Goal: Task Accomplishment & Management: Manage account settings

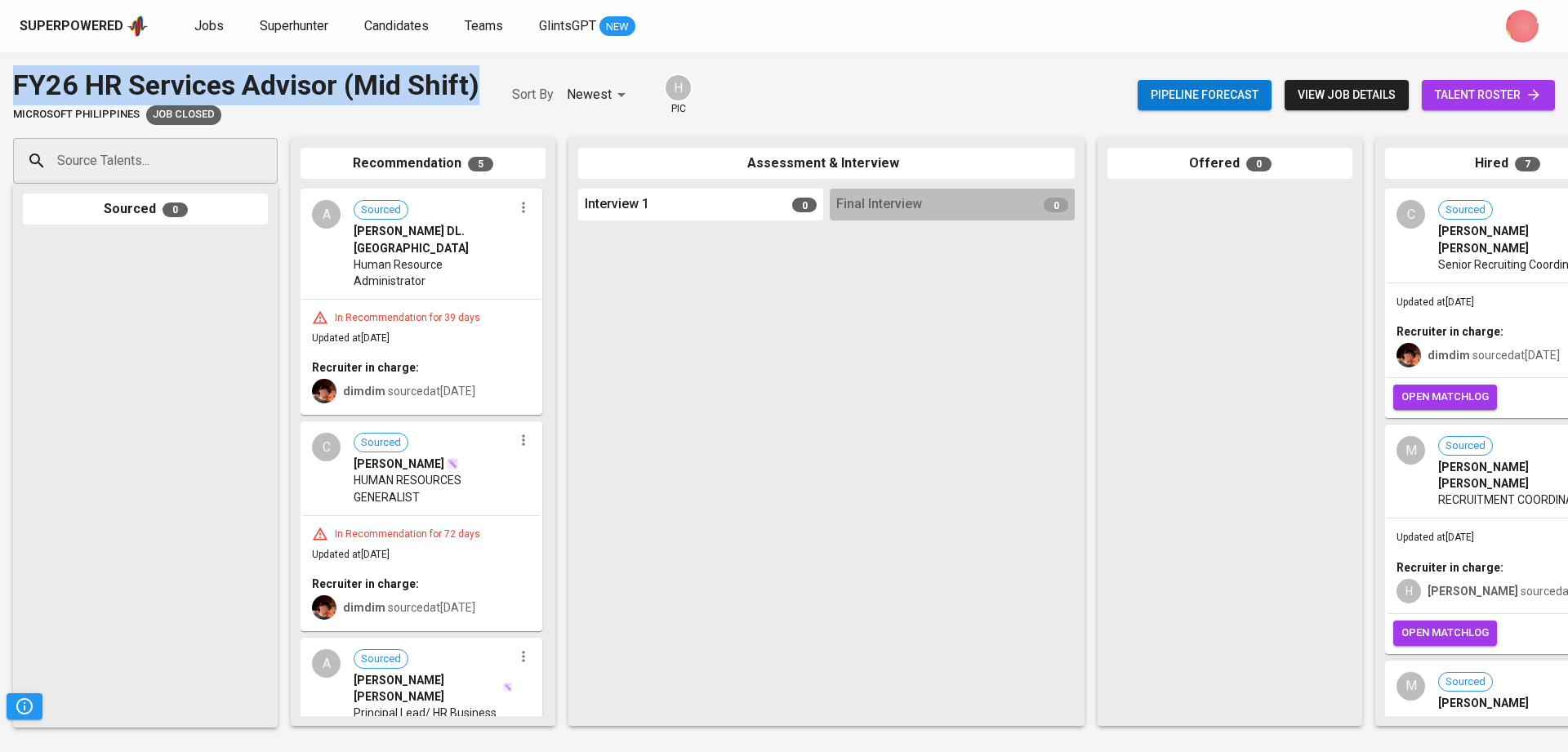
drag, startPoint x: 17, startPoint y: 84, endPoint x: 485, endPoint y: 97, distance: 468.2
click at [485, 97] on div "FY26 HR Services Advisor (Mid Shift) Microsoft Philippines Job Closed Sort By N…" at bounding box center [353, 94] width 679 height 59
copy div "FY26 HR Services Advisor (Mid Shift)"
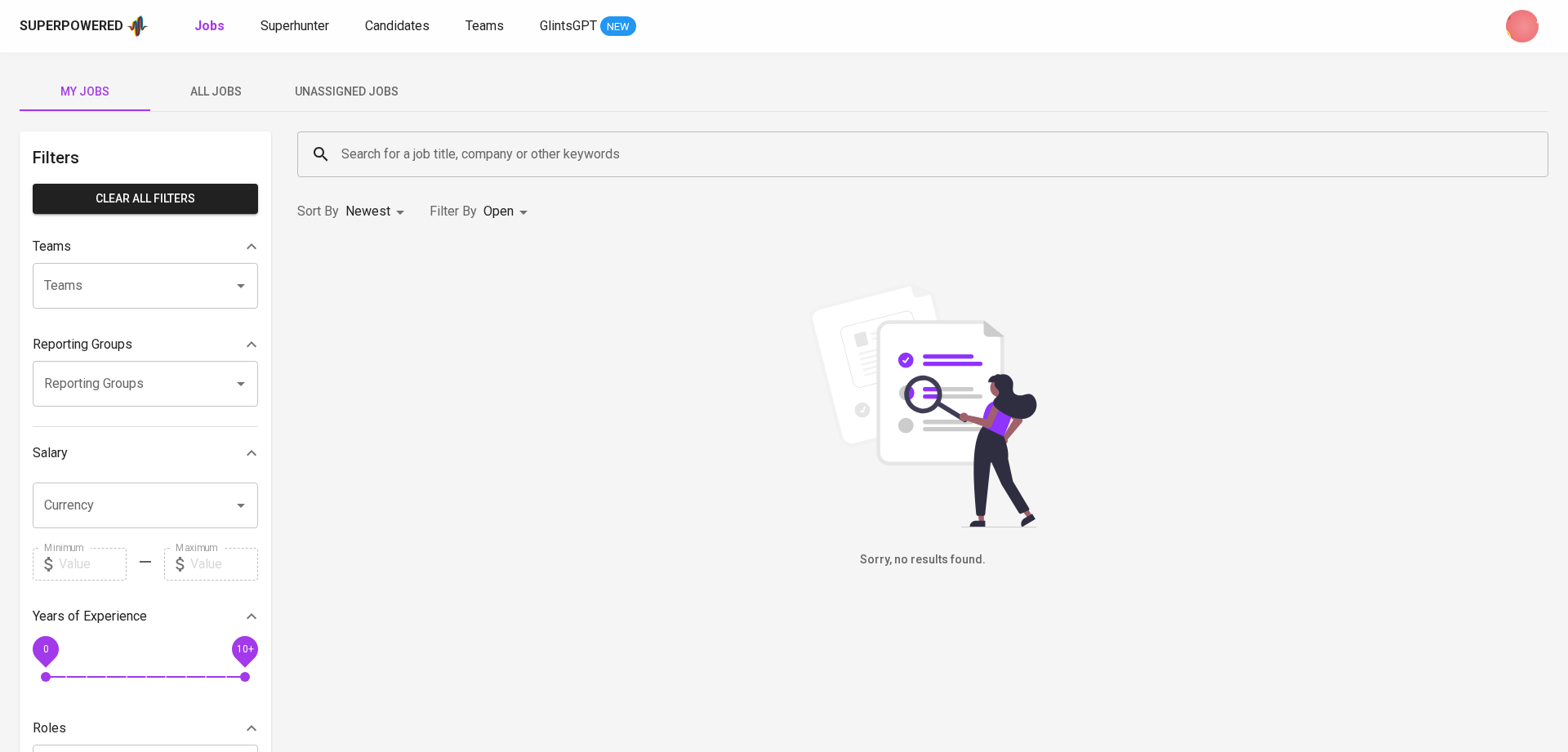
click at [201, 85] on span "All Jobs" at bounding box center [215, 92] width 111 height 21
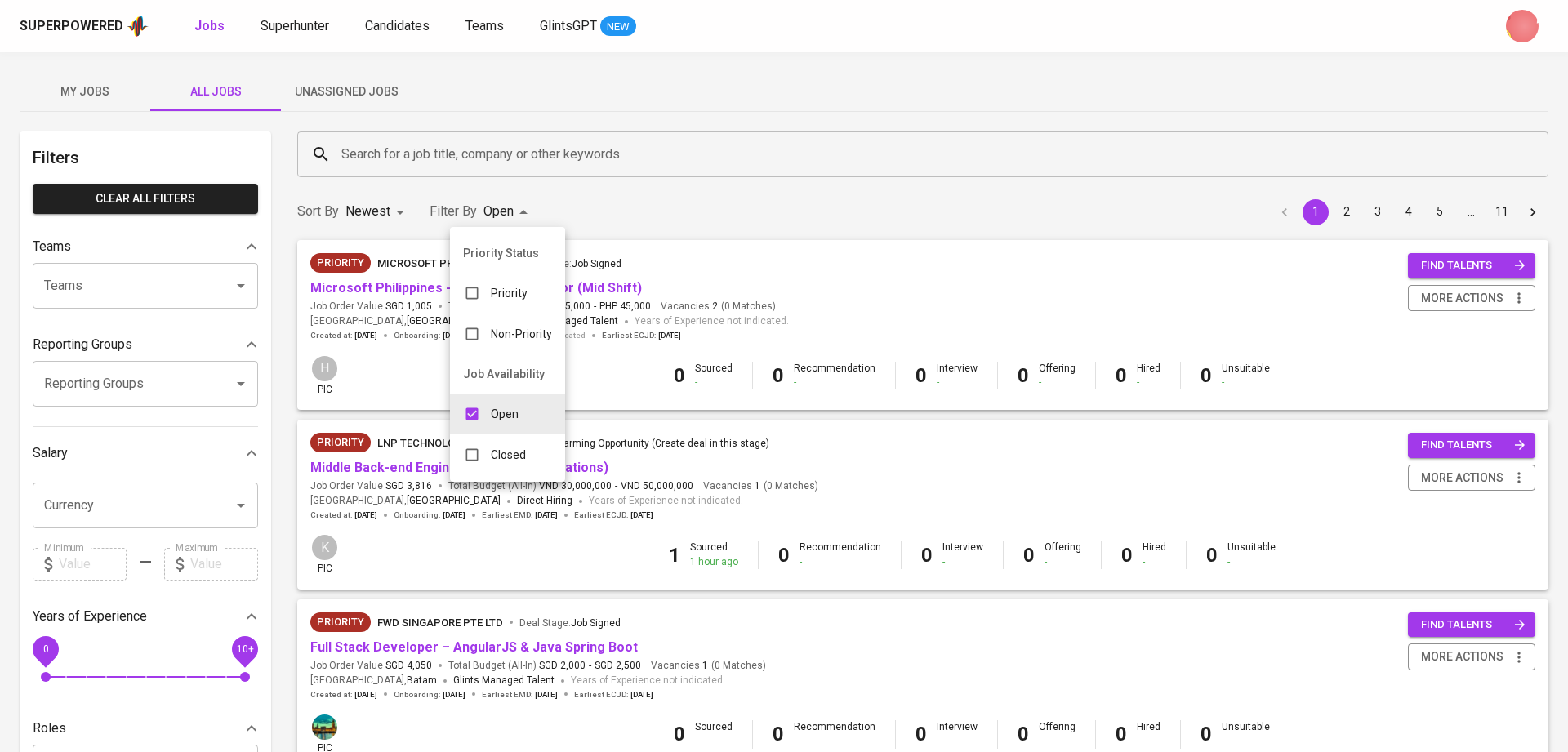
click at [504, 458] on p "Closed" at bounding box center [508, 454] width 35 height 16
type input "OPEN,CLOSE"
checkbox input "true"
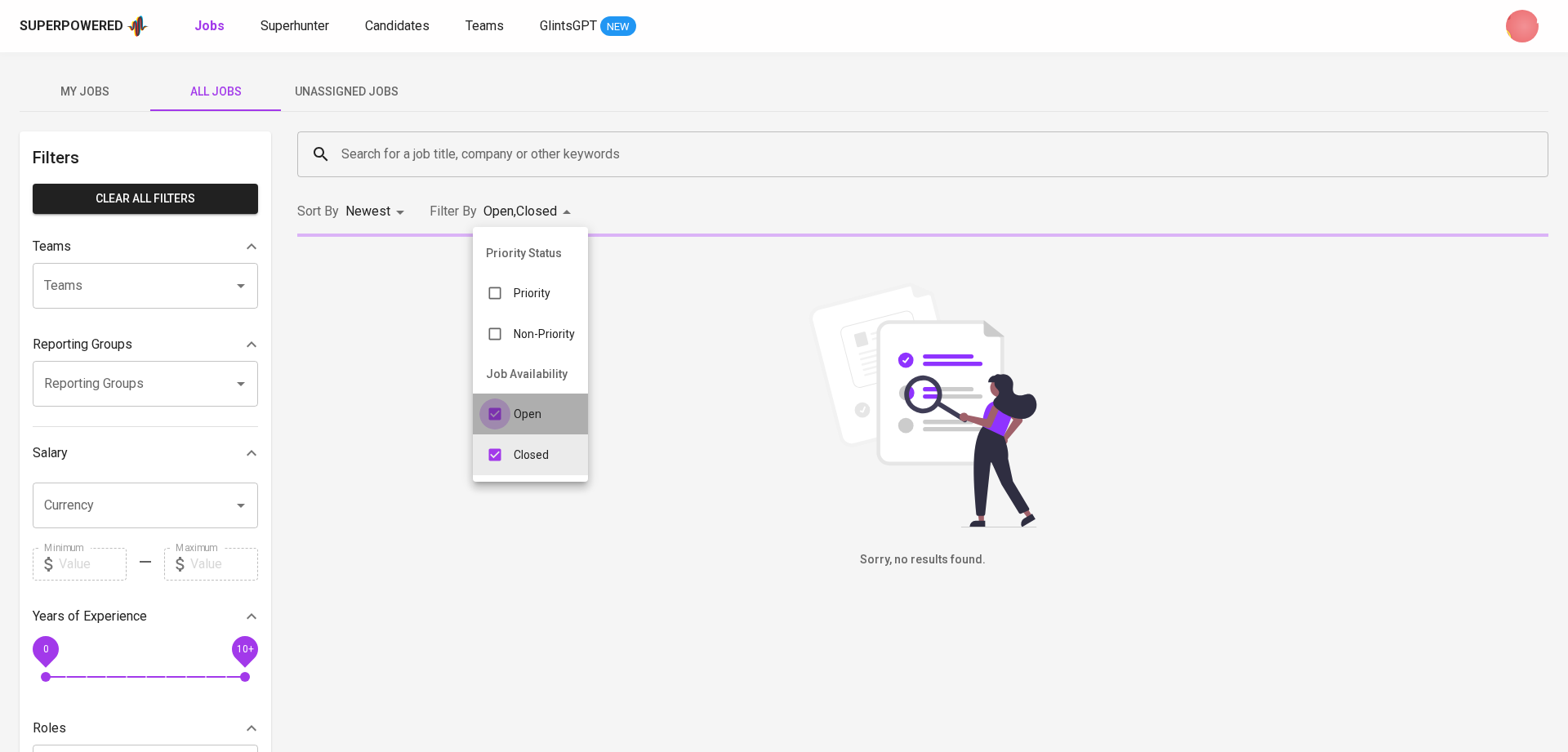
click at [491, 422] on input "checkbox" at bounding box center [495, 414] width 31 height 31
checkbox input "false"
type input "CLOSE"
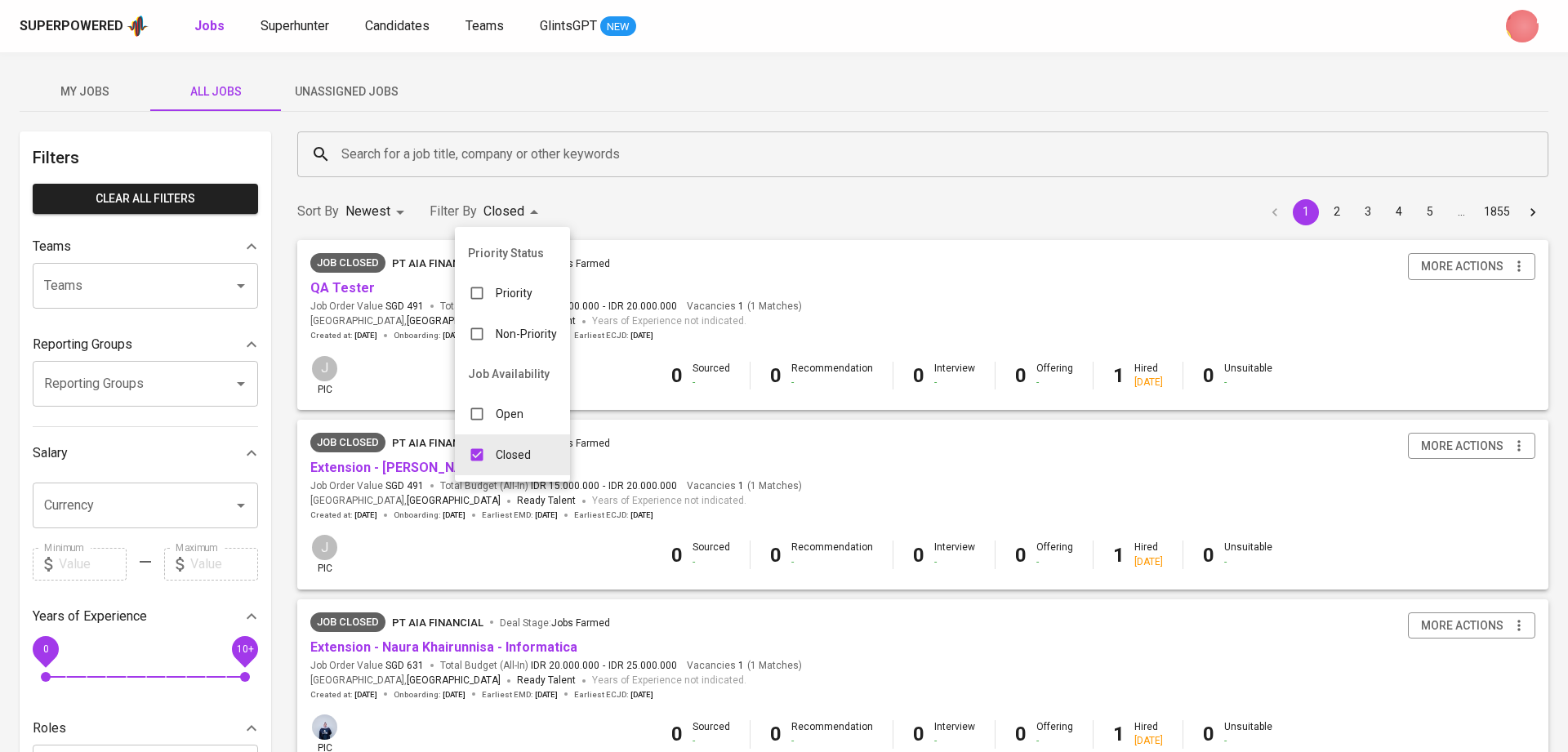
click at [697, 85] on div at bounding box center [784, 376] width 1568 height 752
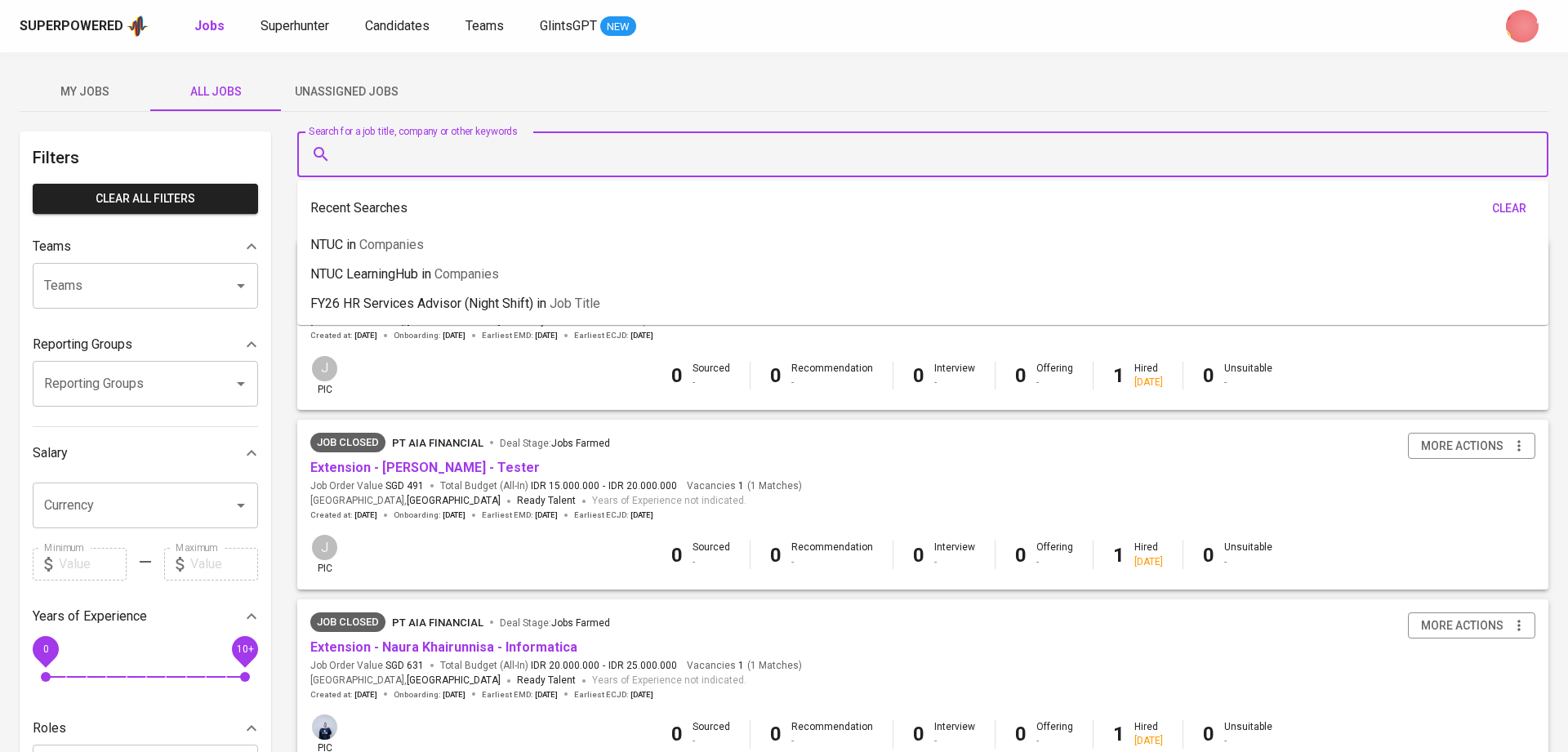
click at [505, 160] on input "Search for a job title, company or other keywords" at bounding box center [927, 154] width 1180 height 31
click at [524, 85] on div "My Jobs All Jobs Unassigned Jobs" at bounding box center [784, 91] width 1528 height 39
click at [486, 155] on input "Search for a job title, company or other keywords" at bounding box center [927, 154] width 1180 height 31
paste input "FY26 HR Services Advisor (Mid Shift)"
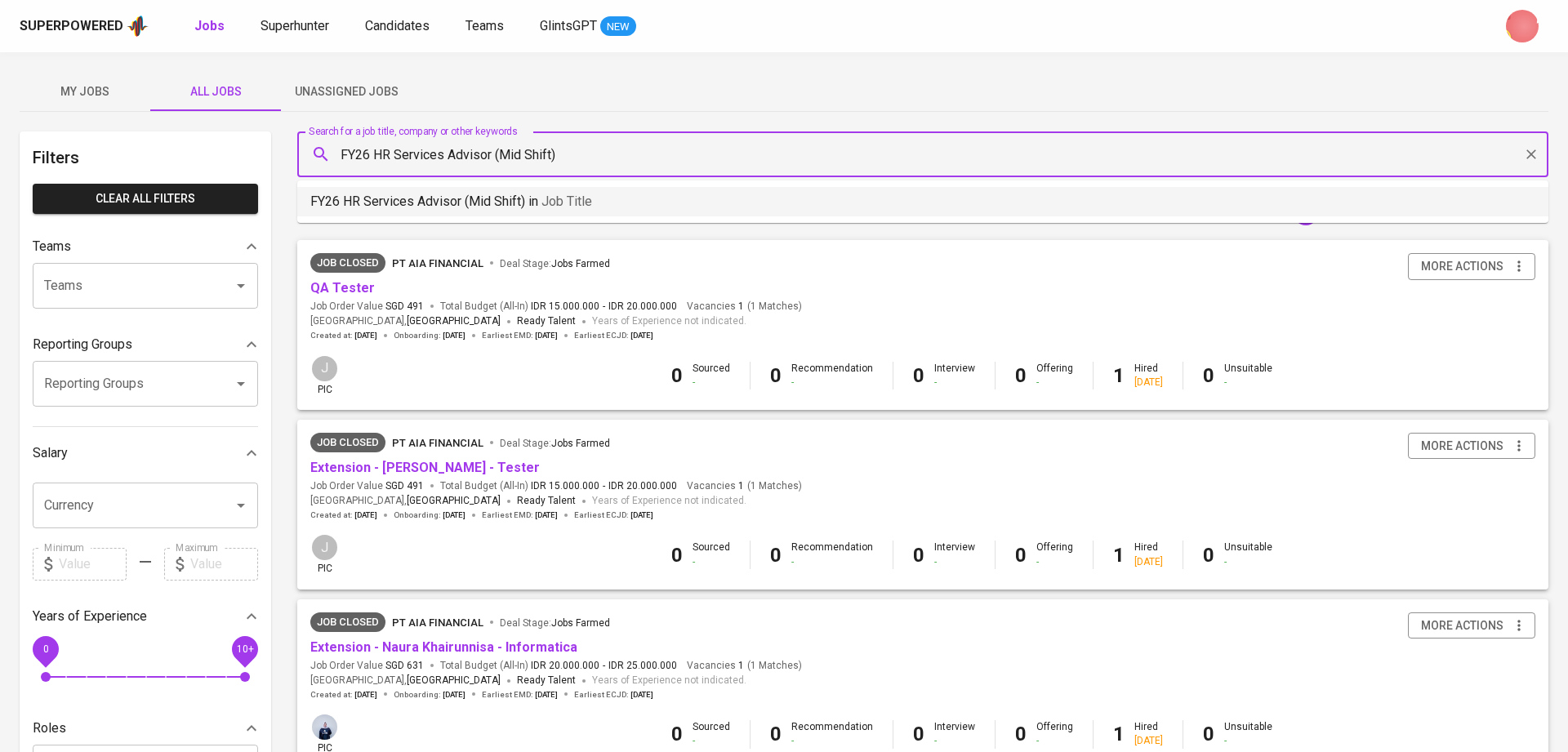
click at [530, 201] on p "FY26 HR Services Advisor (Mid Shift) in Job title" at bounding box center [451, 201] width 282 height 20
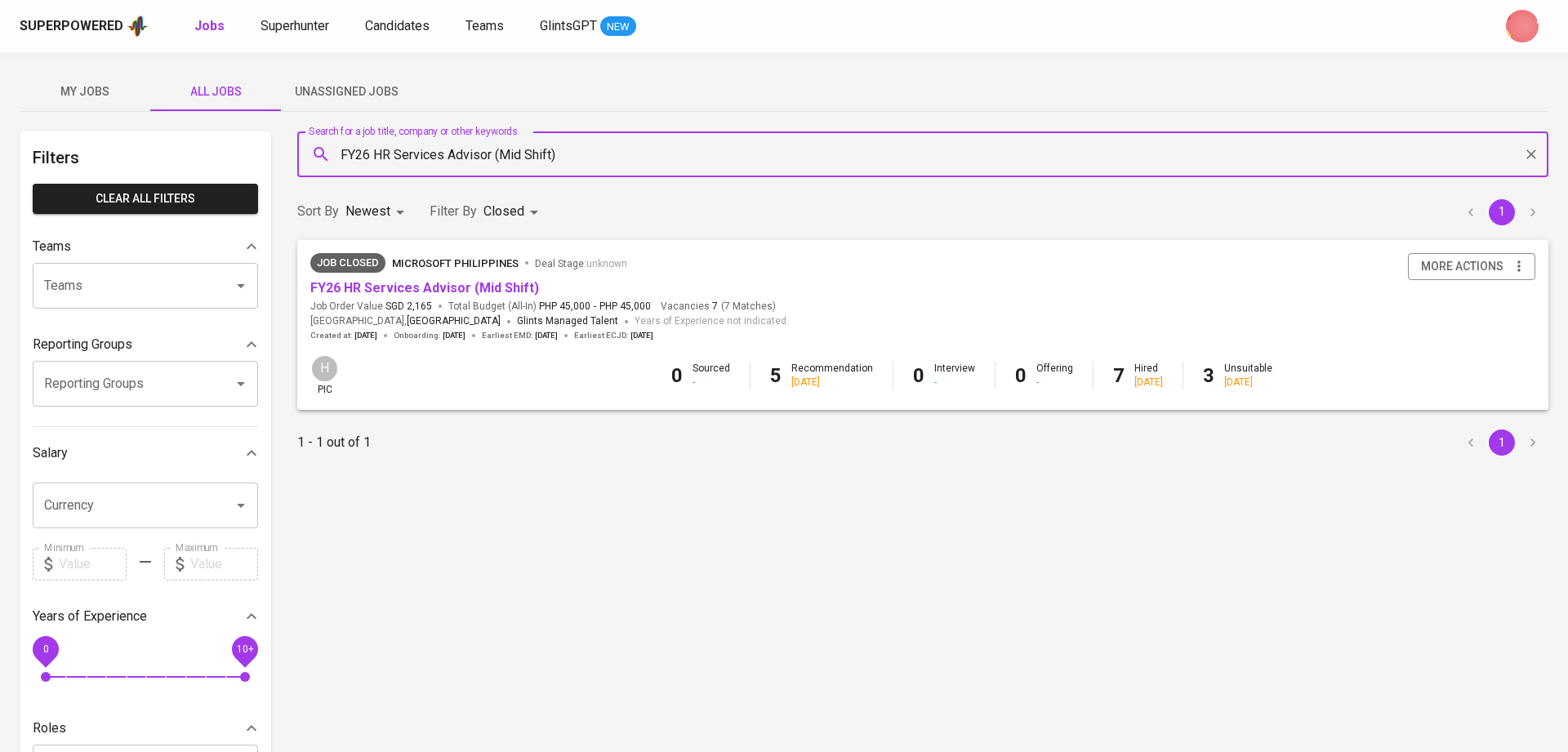
type input "FY26 HR Services Advisor (Mid Shift)"
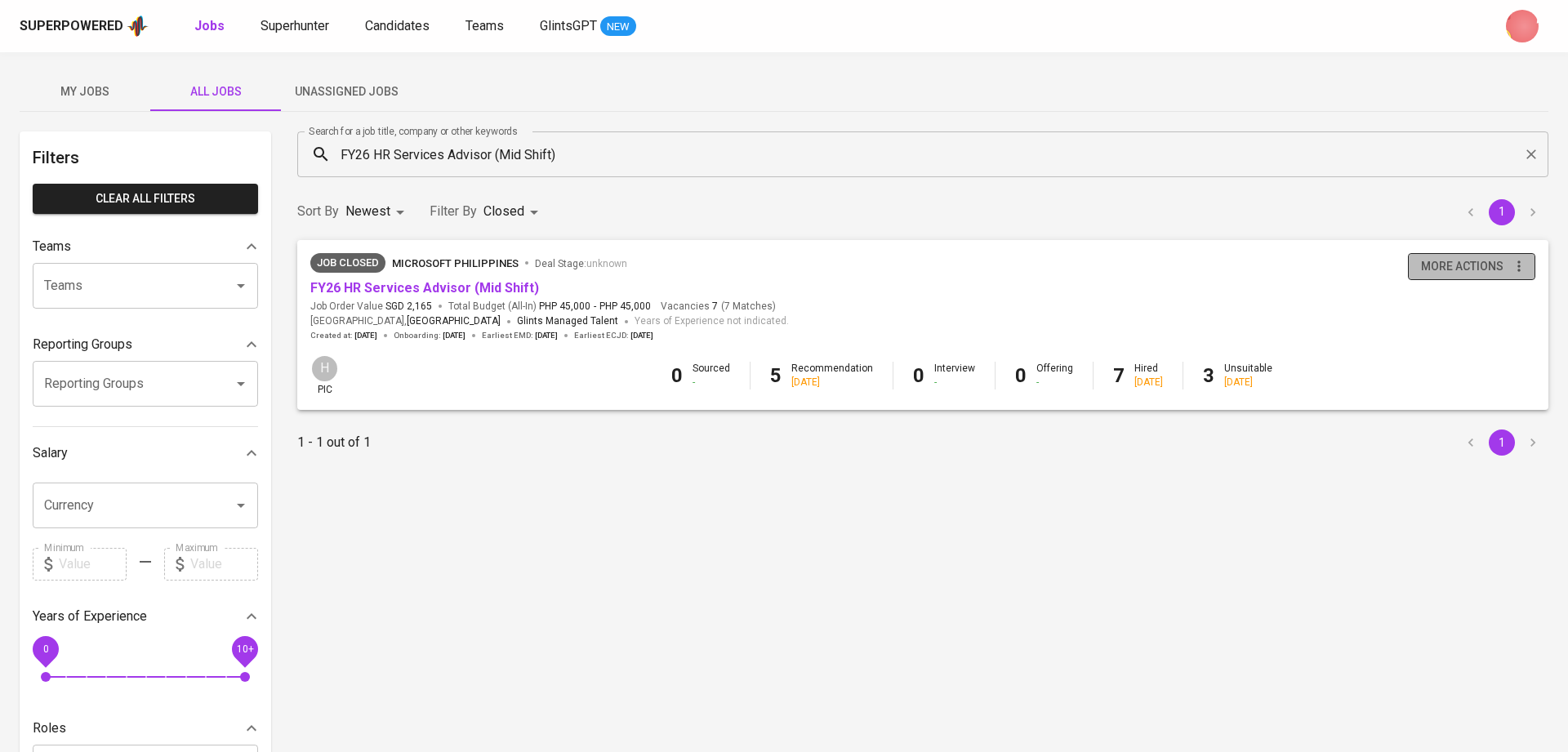
click at [1175, 263] on span "more actions" at bounding box center [1463, 267] width 83 height 21
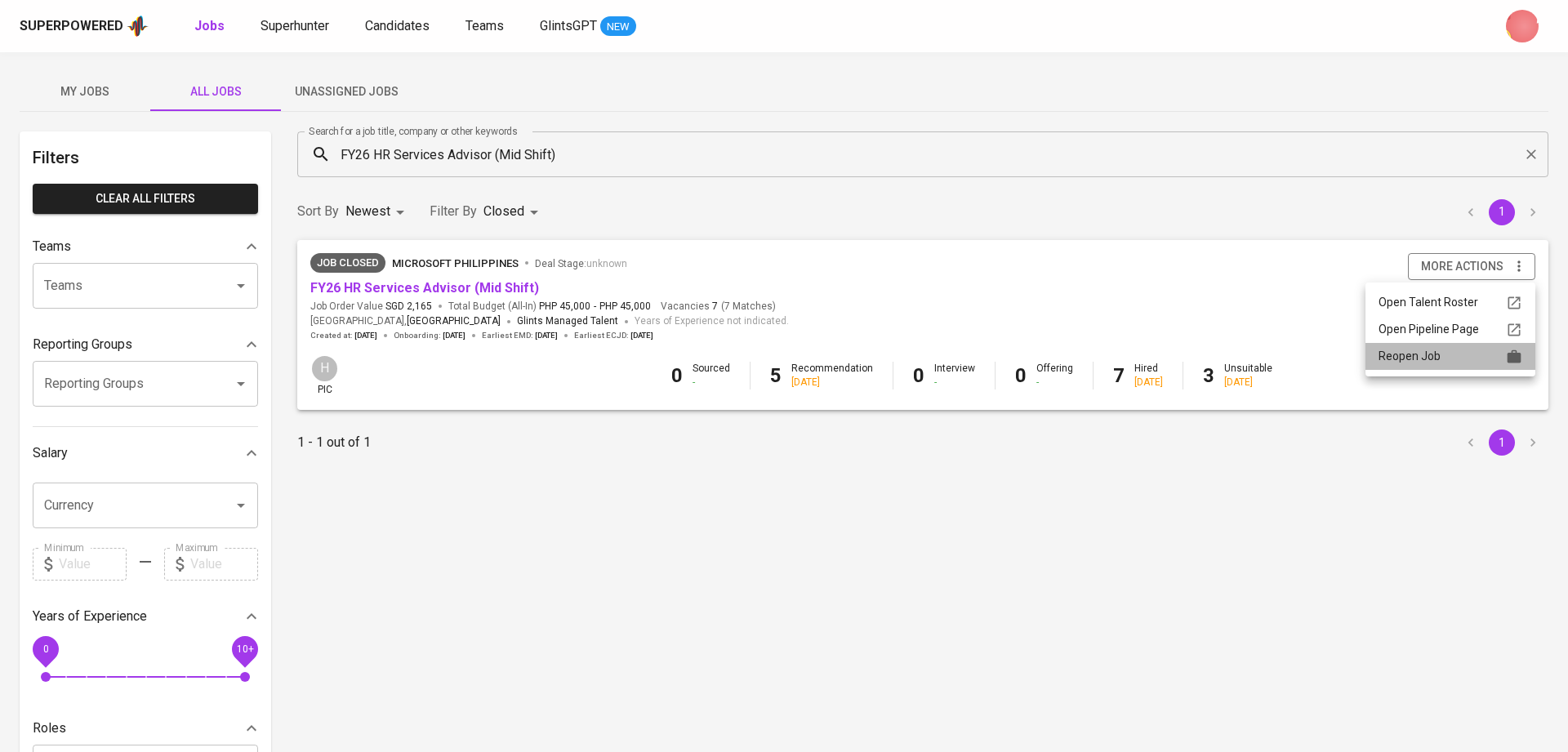
click at [1175, 344] on li "Reopen Job" at bounding box center [1450, 356] width 170 height 27
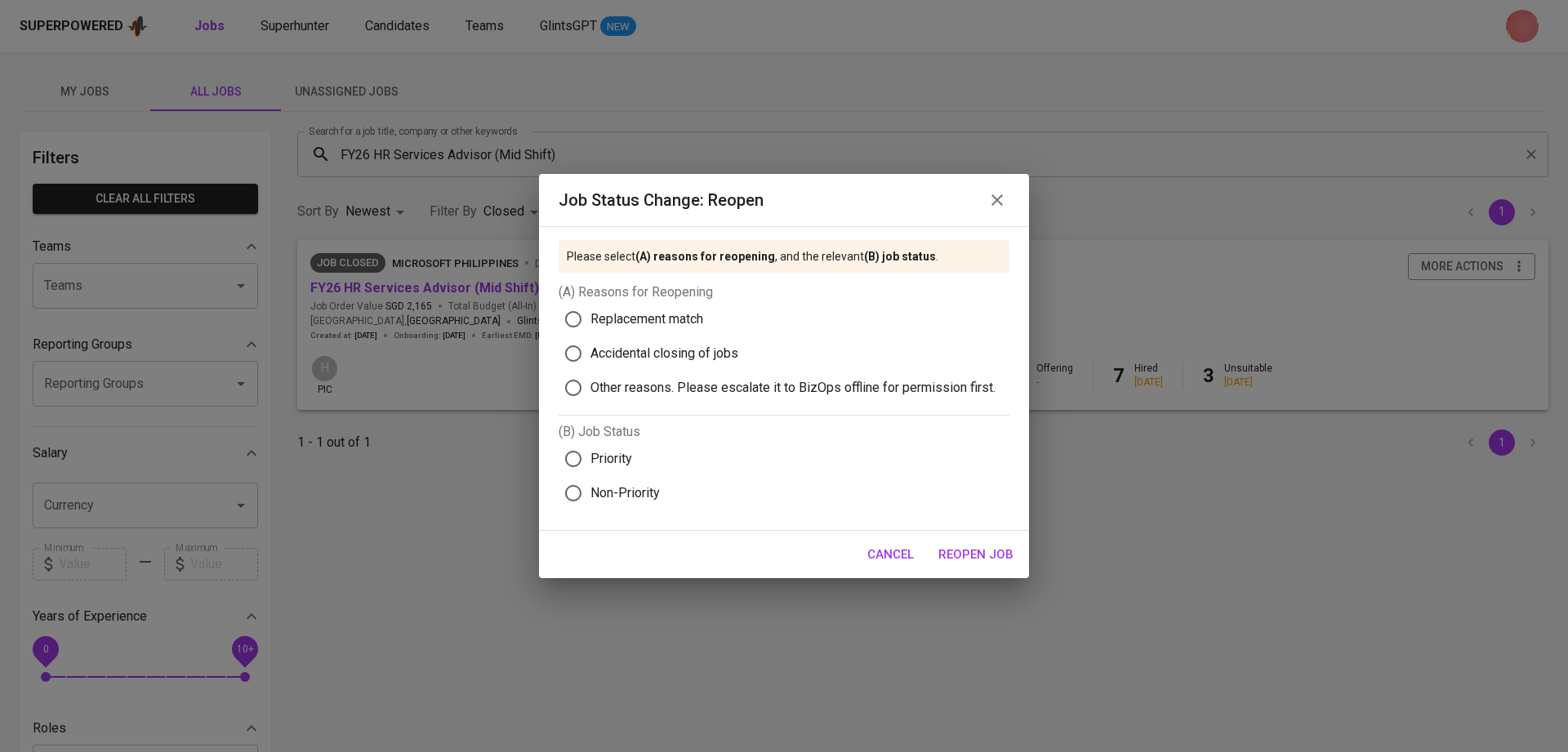
click at [634, 302] on label "Replacement match" at bounding box center [776, 319] width 440 height 34
click at [591, 302] on input "Replacement match" at bounding box center [573, 319] width 34 height 34
radio input "true"
click at [630, 467] on span "Priority" at bounding box center [611, 459] width 41 height 20
click at [591, 467] on input "Priority" at bounding box center [573, 459] width 34 height 34
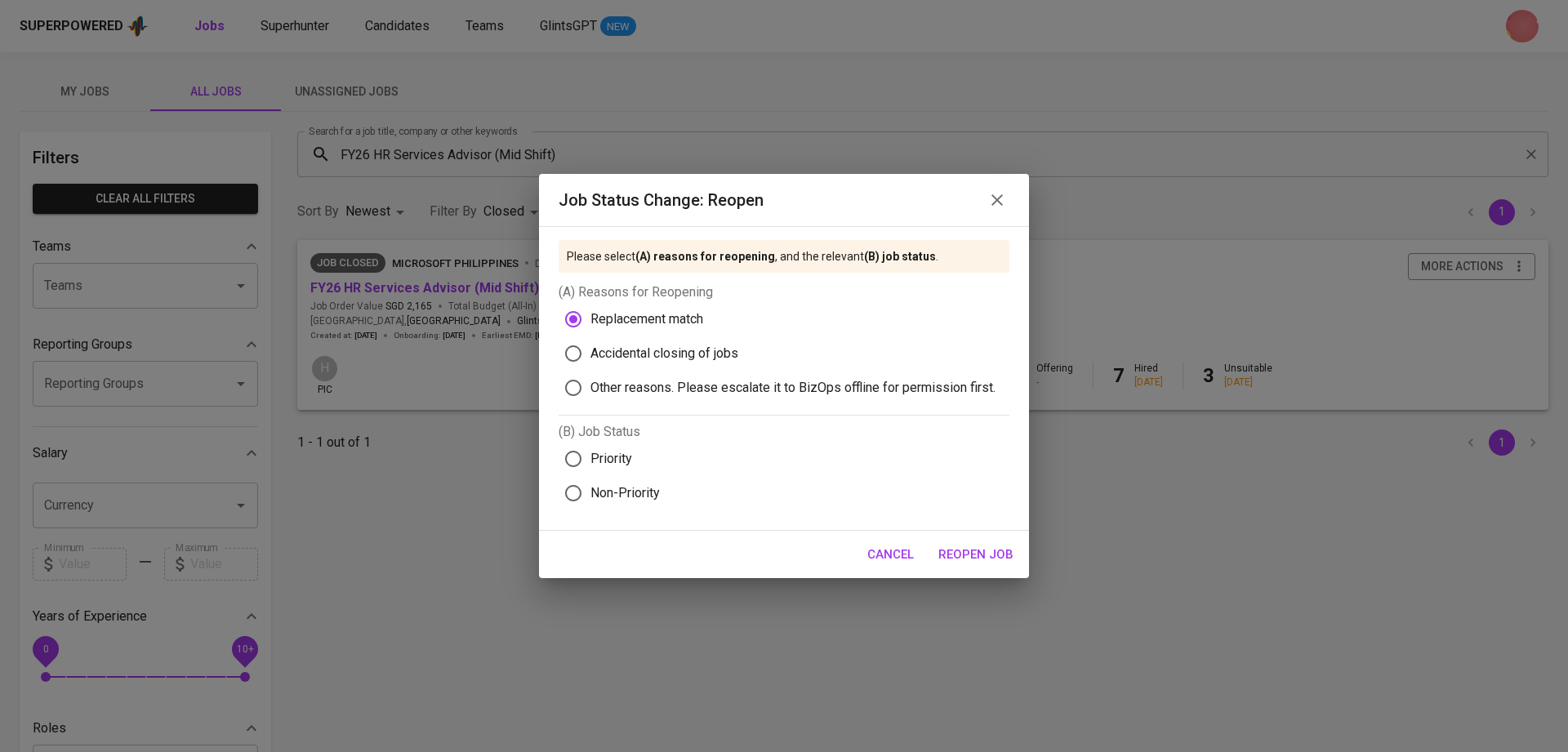
radio input "true"
click at [970, 553] on span "Reopen Job" at bounding box center [976, 554] width 75 height 22
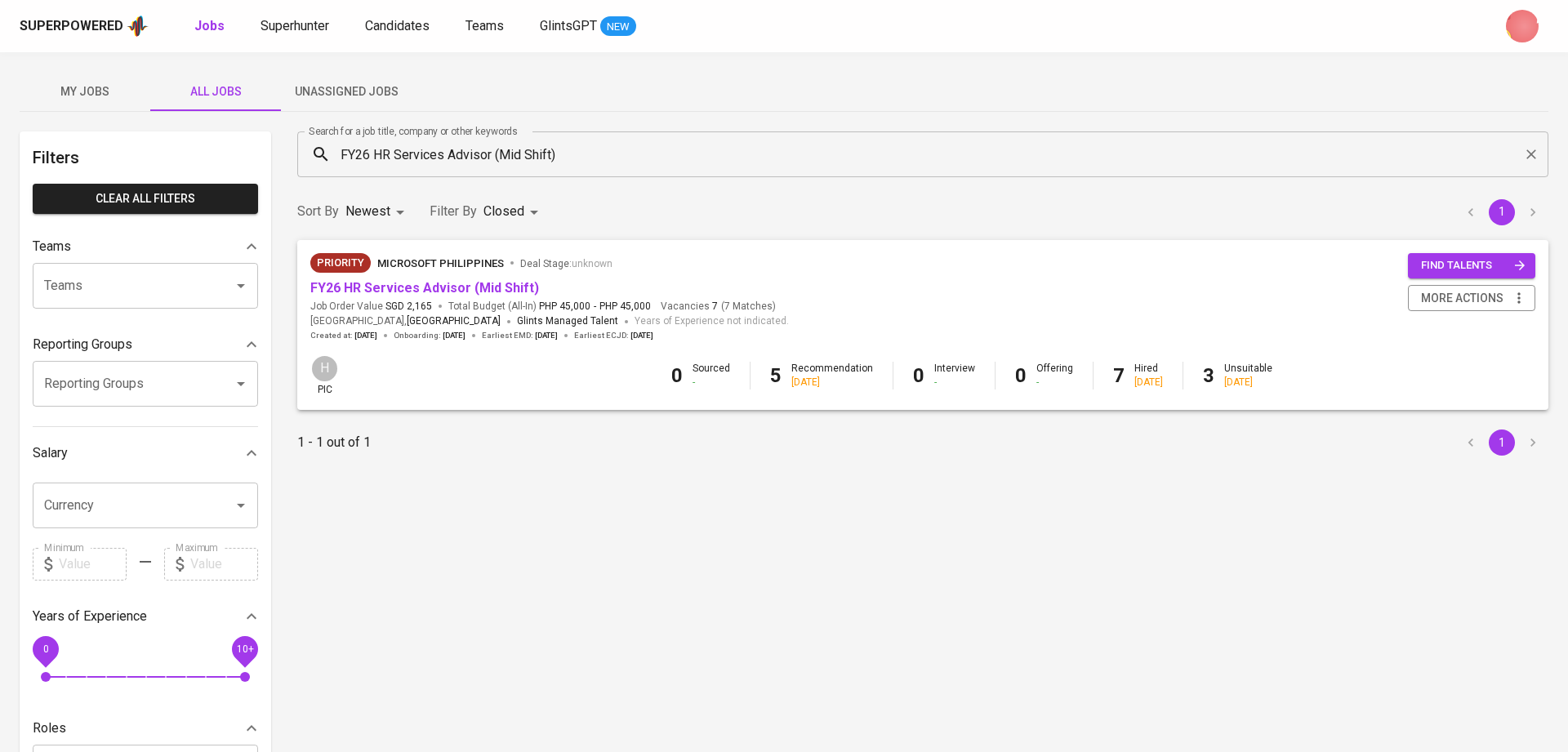
click at [1175, 156] on icon "Clear" at bounding box center [1531, 154] width 9 height 9
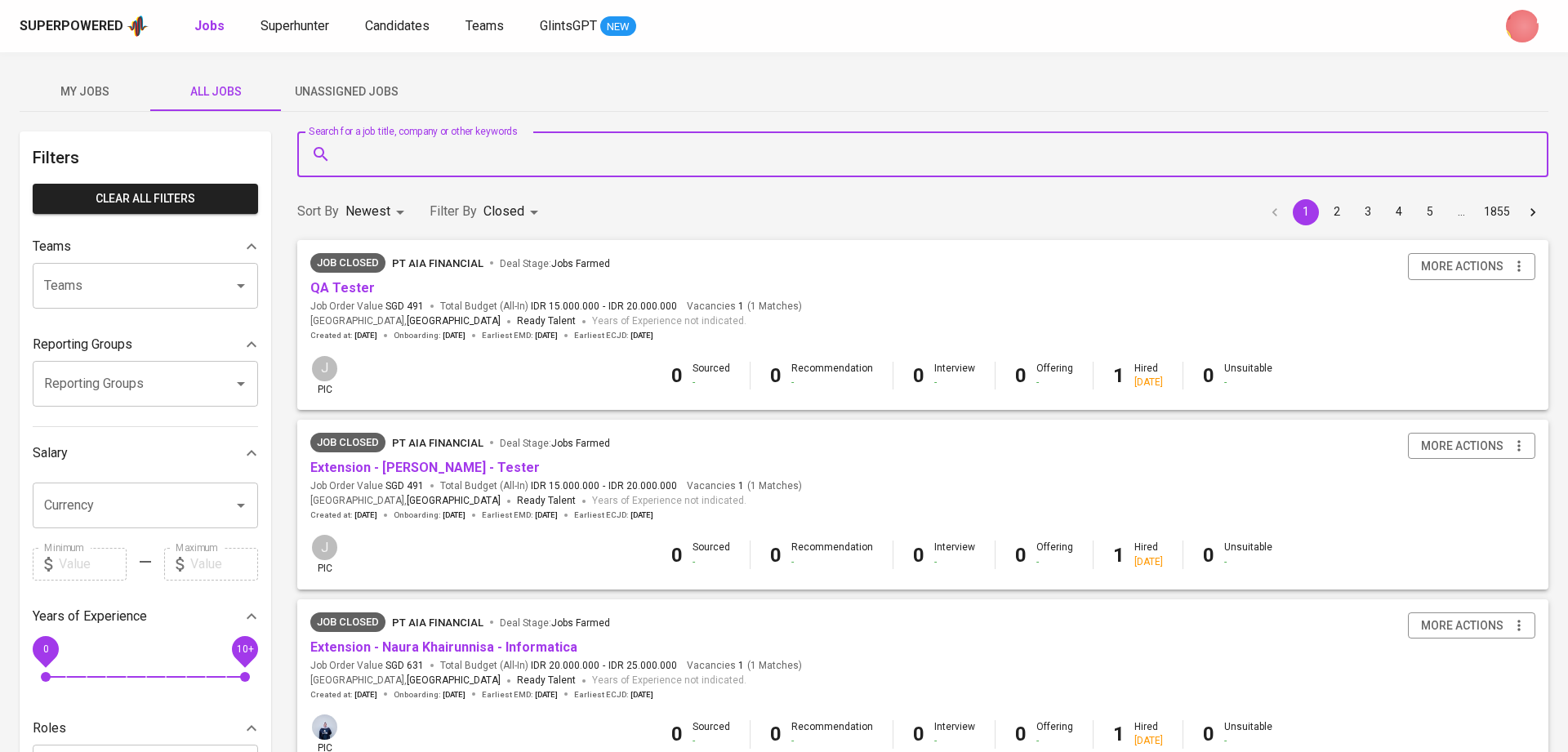
click at [472, 319] on div "Indonesia , Jakarta Ready Talent Years of Experience not indicated." at bounding box center [529, 321] width 436 height 16
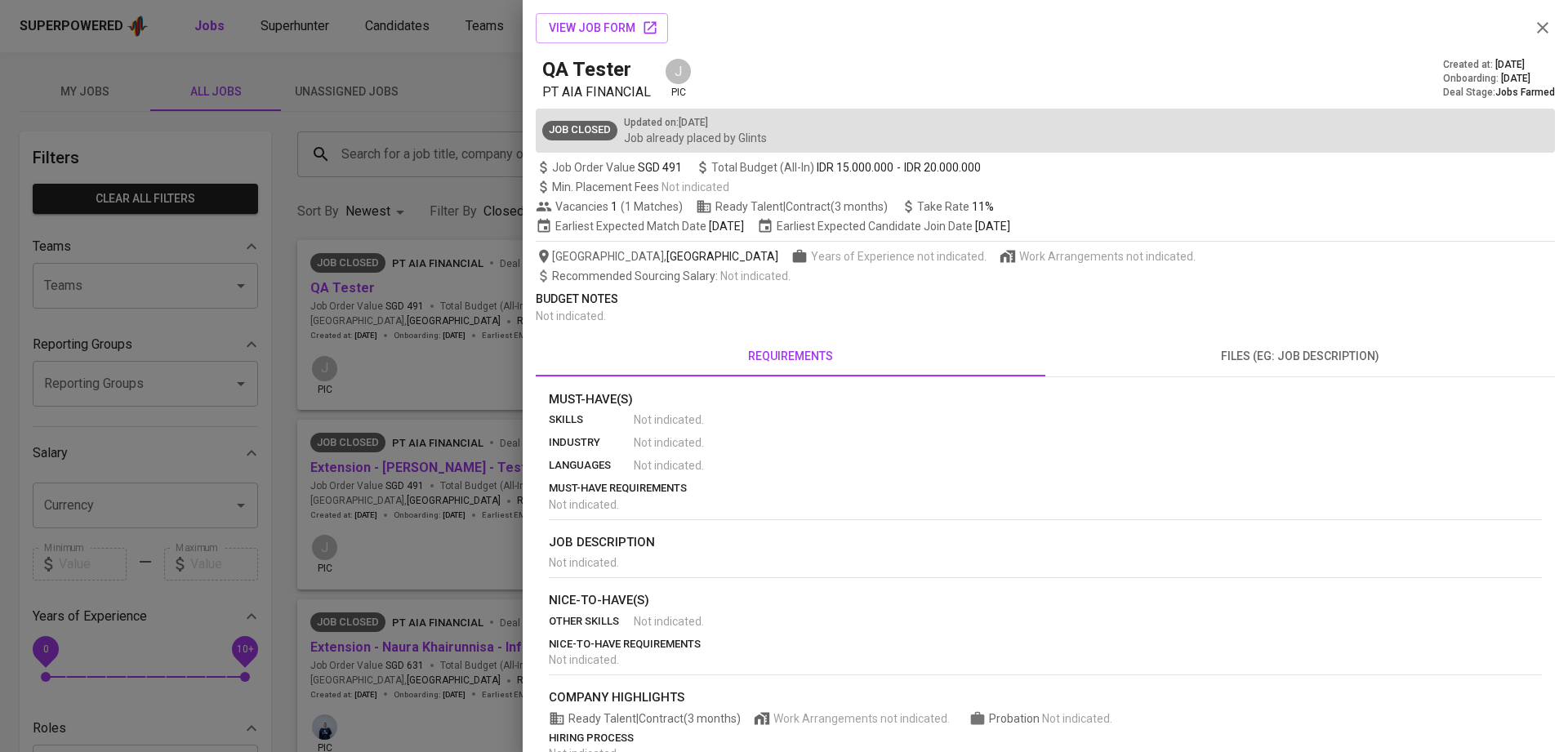
scroll to position [113, 0]
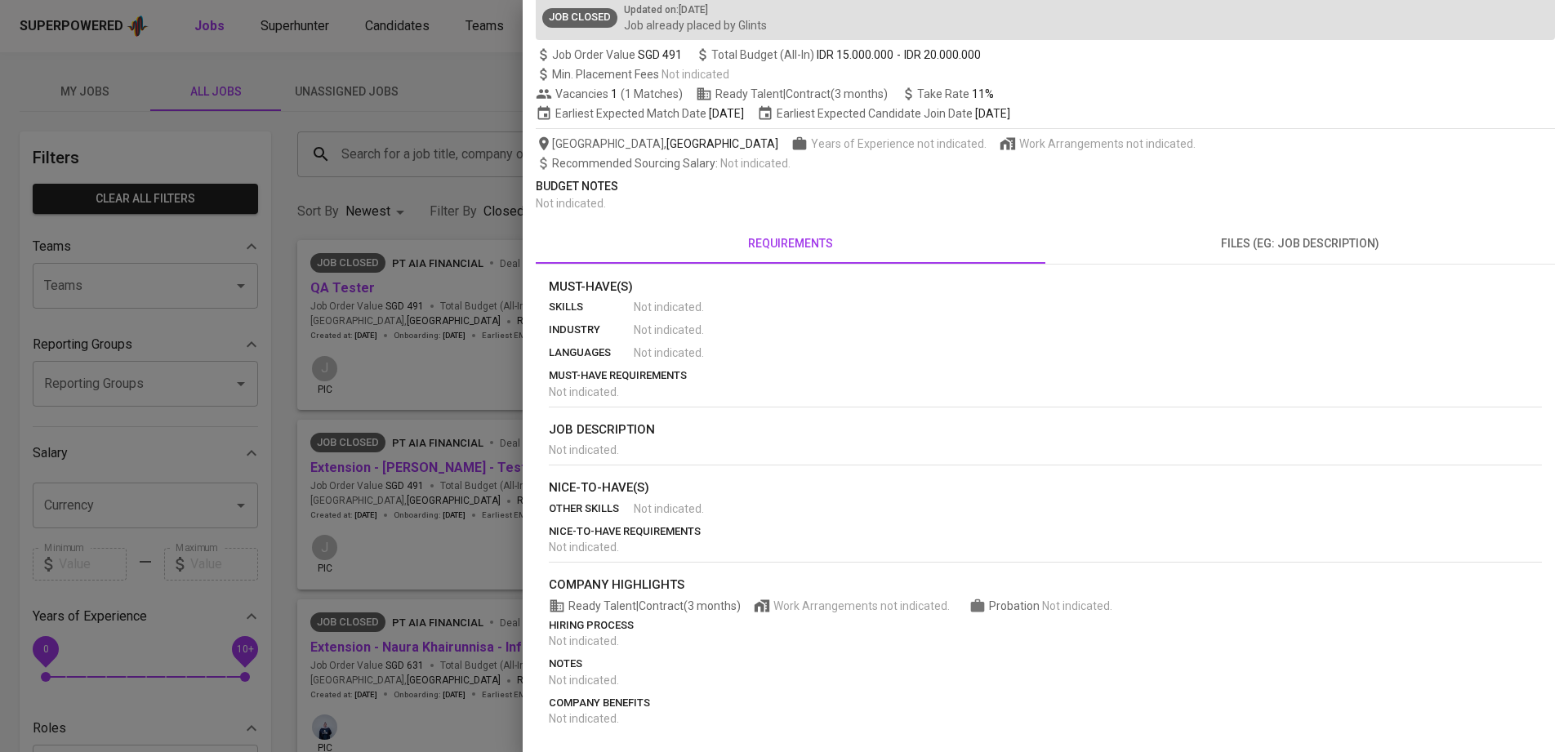
click at [454, 244] on div at bounding box center [784, 376] width 1568 height 752
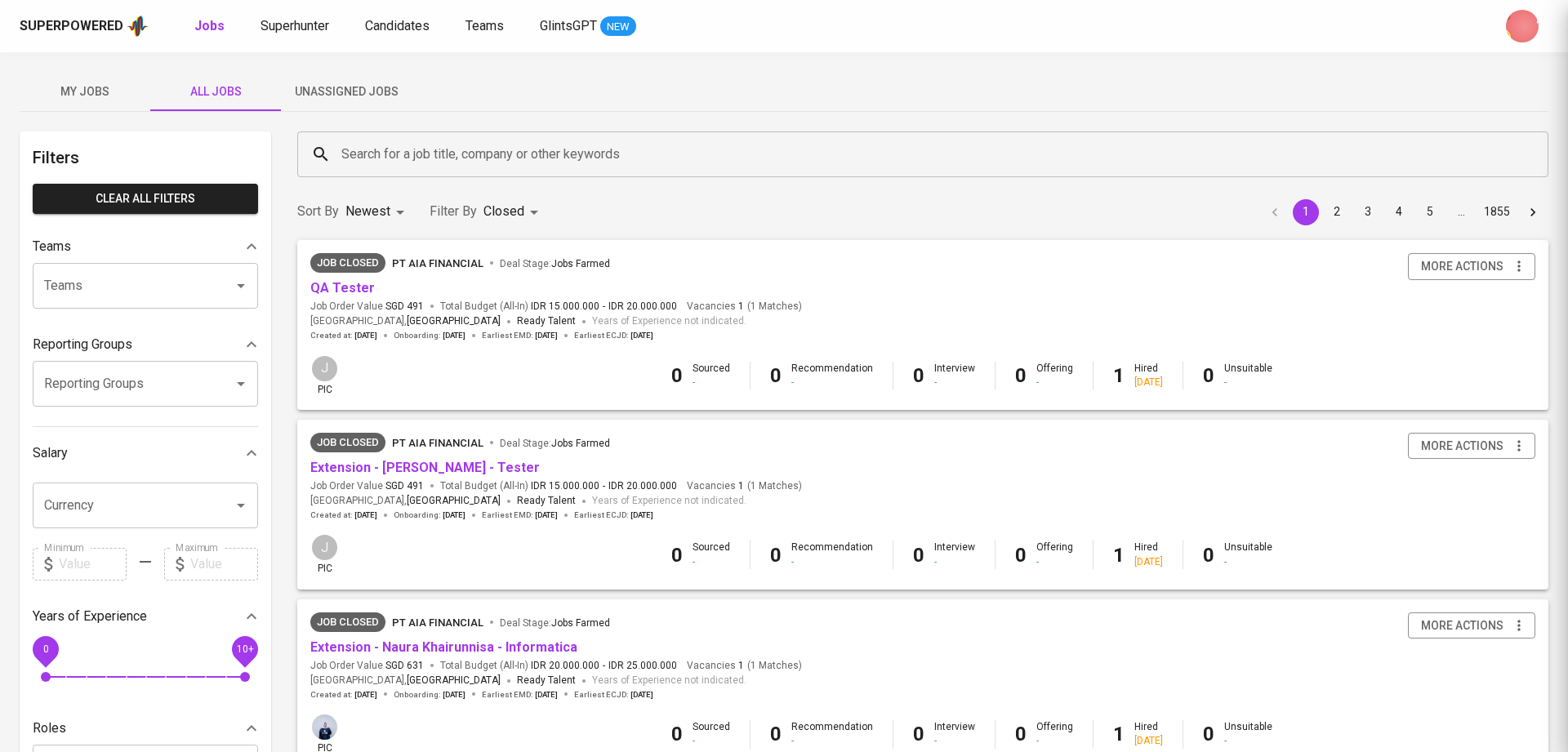
scroll to position [0, 0]
click at [349, 288] on link "QA Tester" at bounding box center [342, 288] width 65 height 15
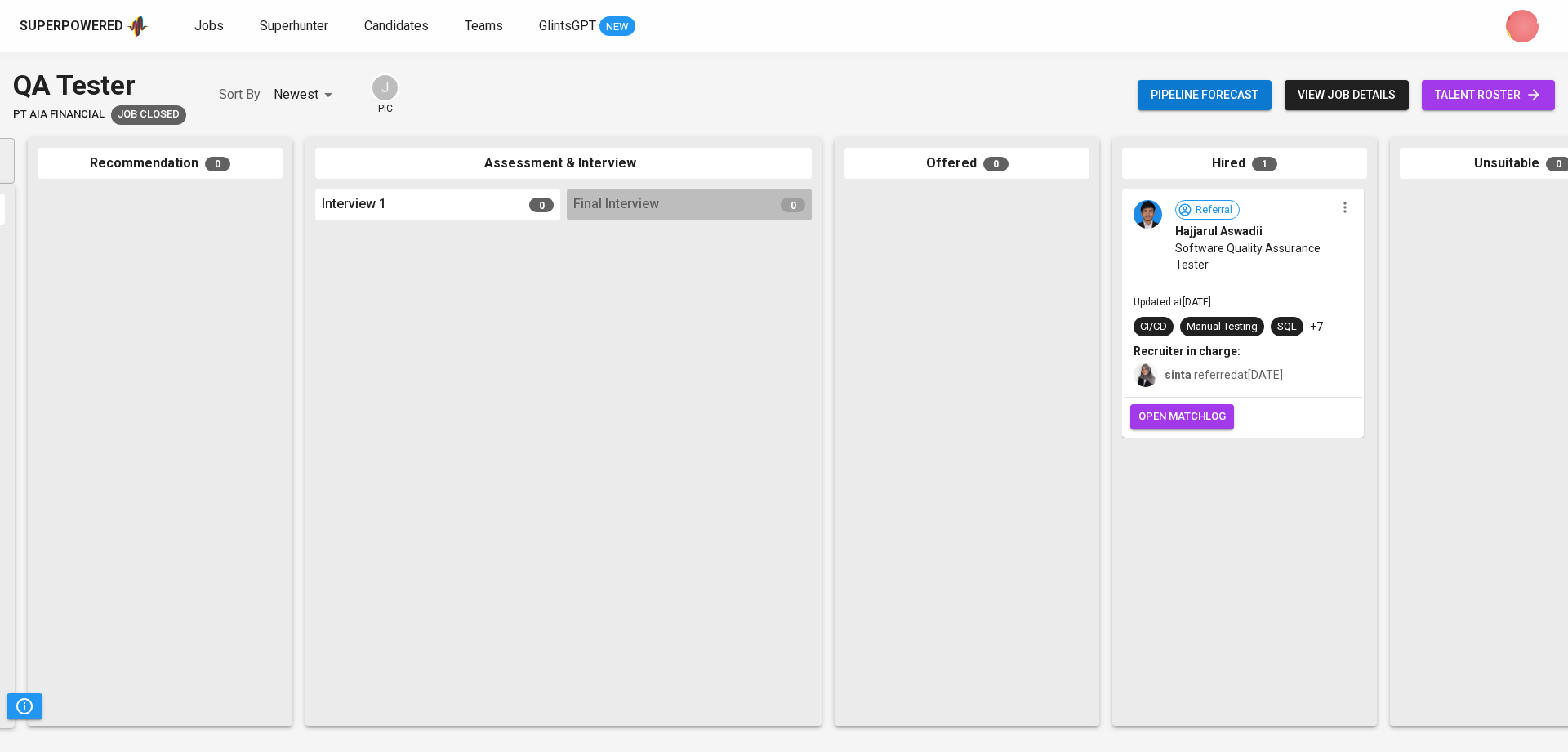
scroll to position [0, 376]
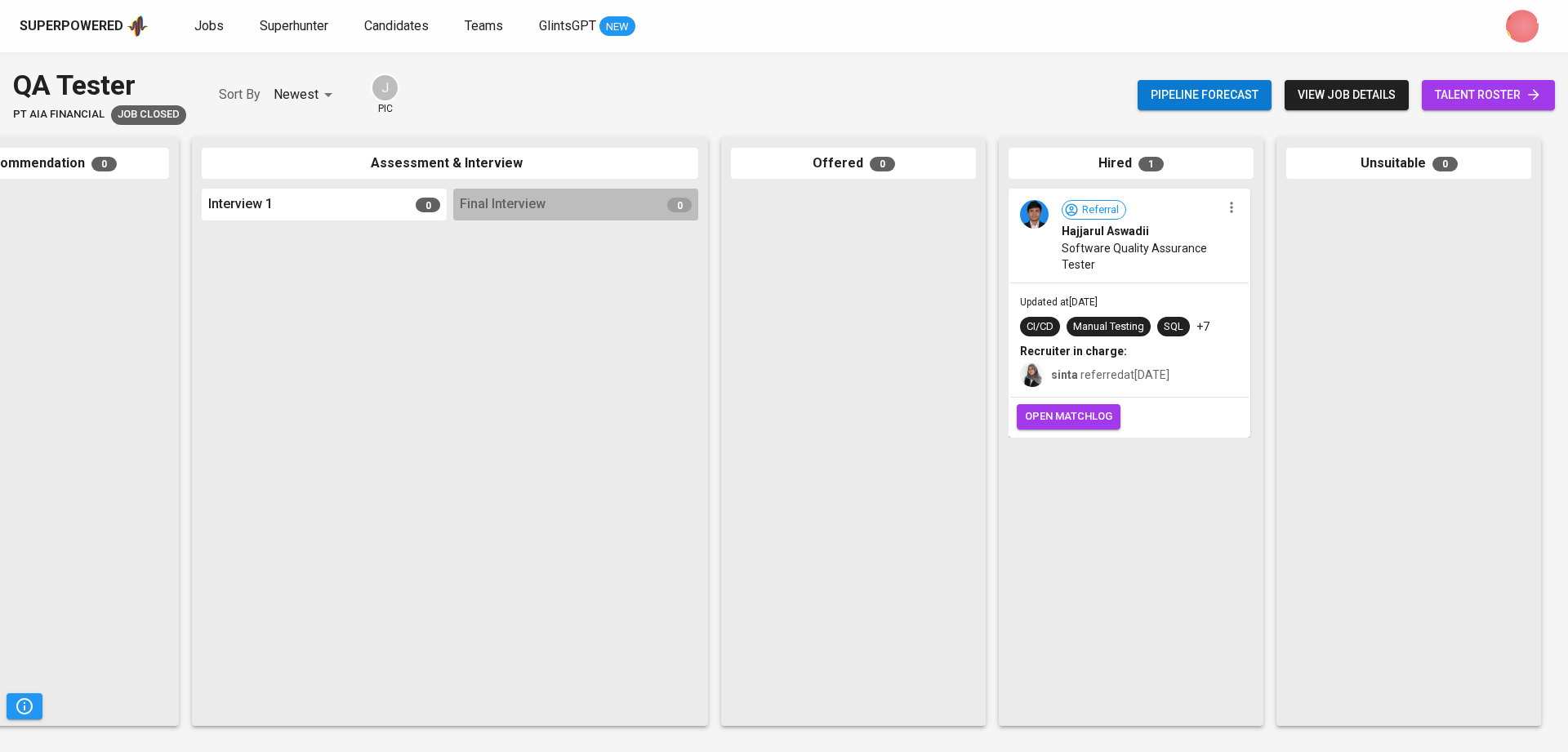
click at [1126, 239] on span "Hajjarul Aswadii" at bounding box center [1105, 230] width 87 height 16
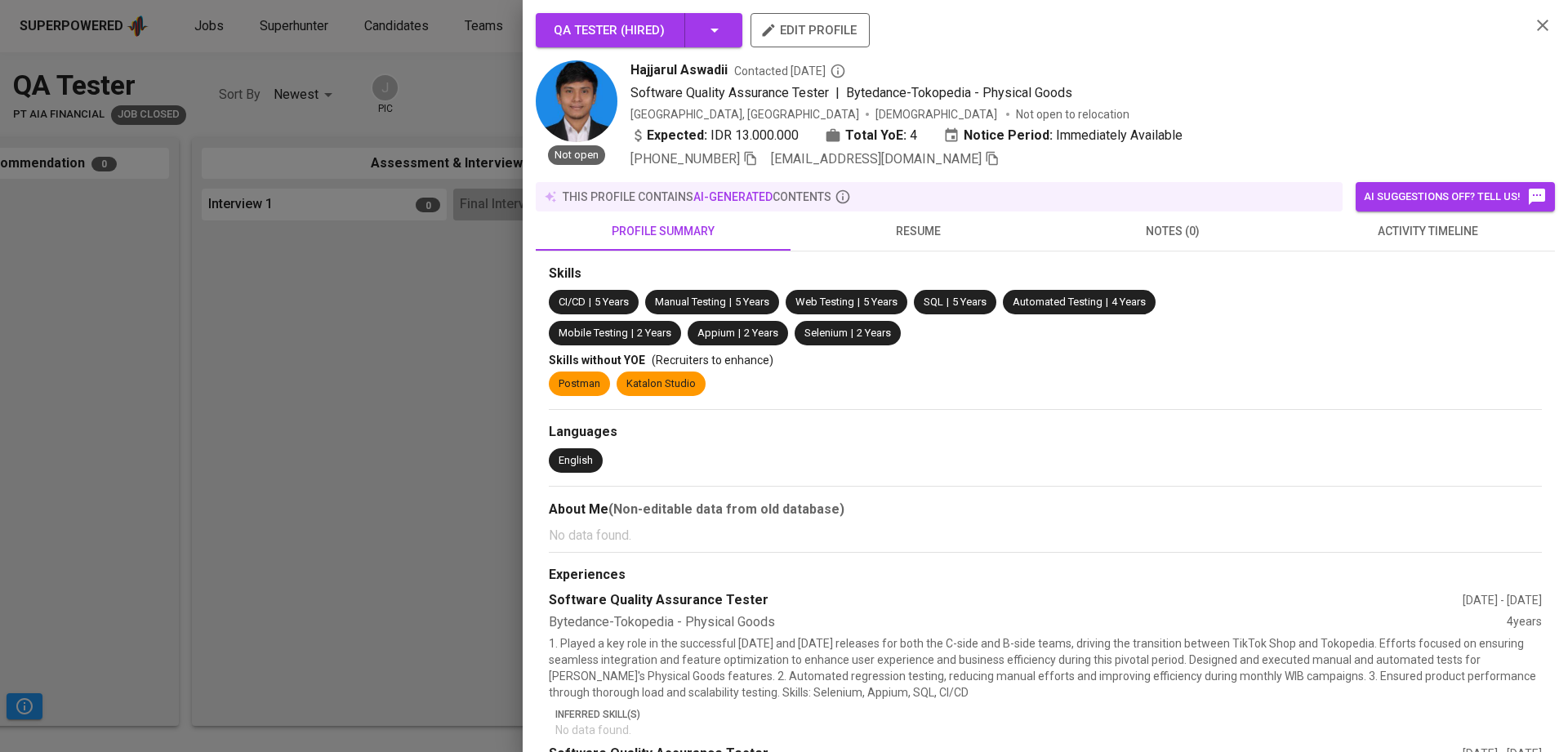
scroll to position [356, 0]
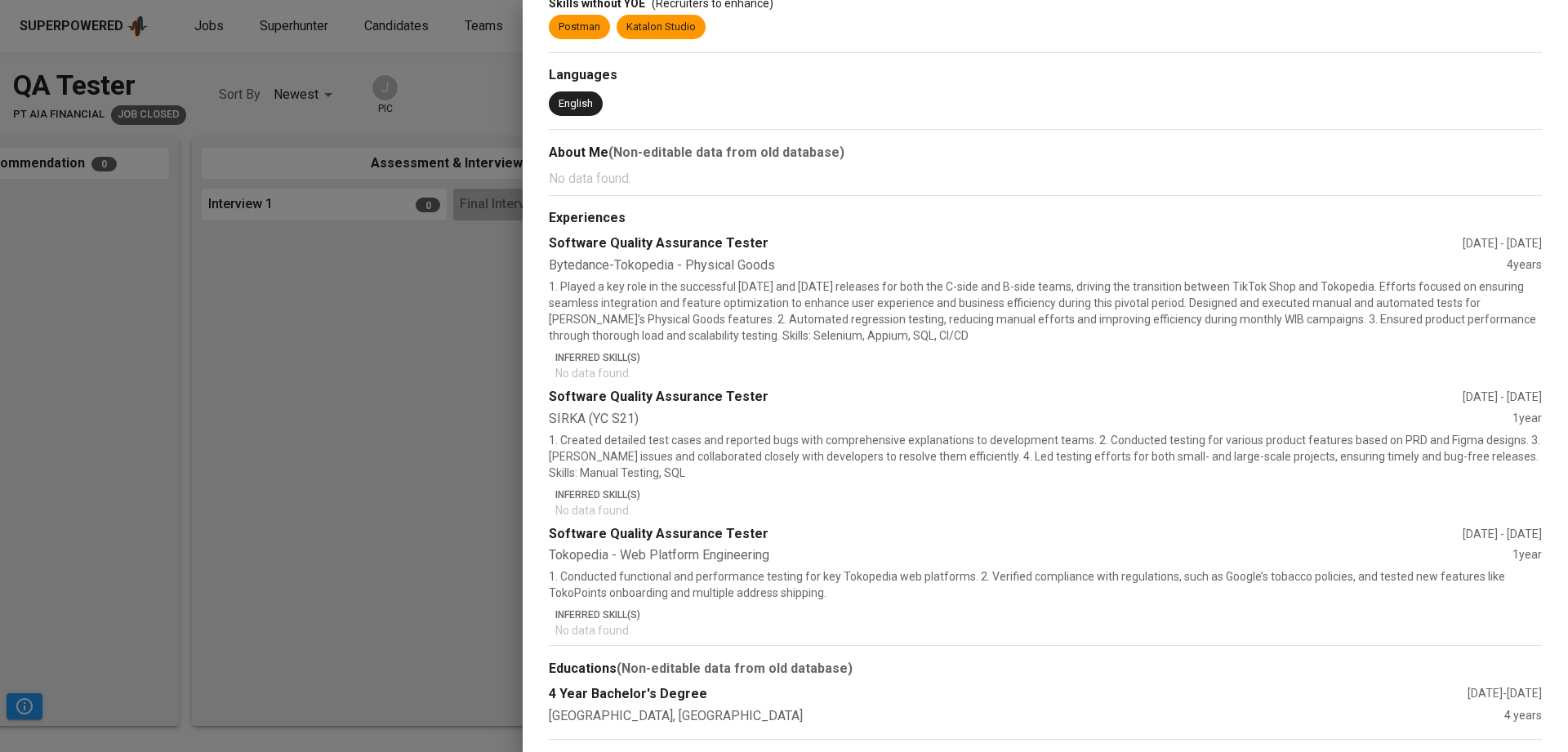
click at [379, 288] on div at bounding box center [784, 376] width 1568 height 752
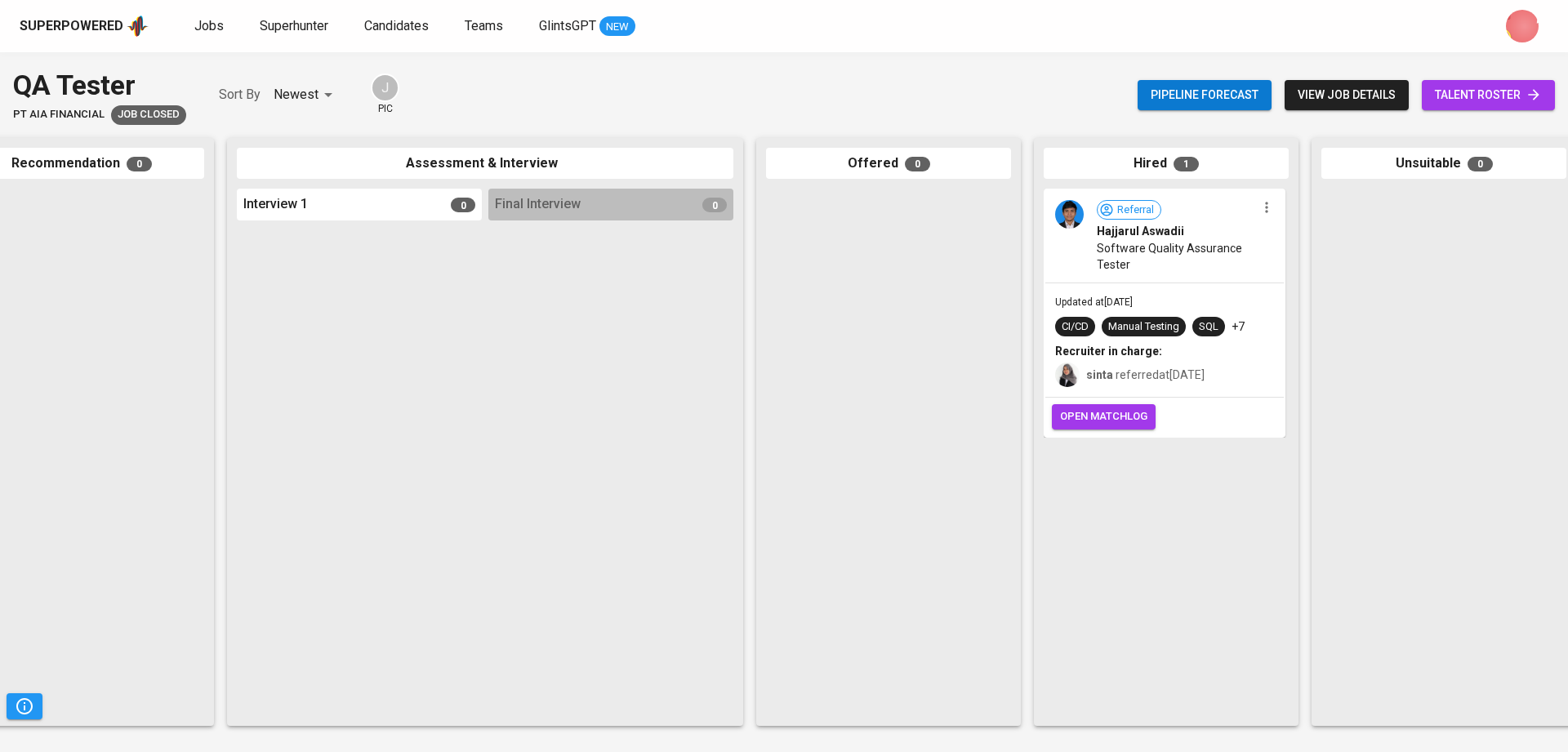
scroll to position [0, 376]
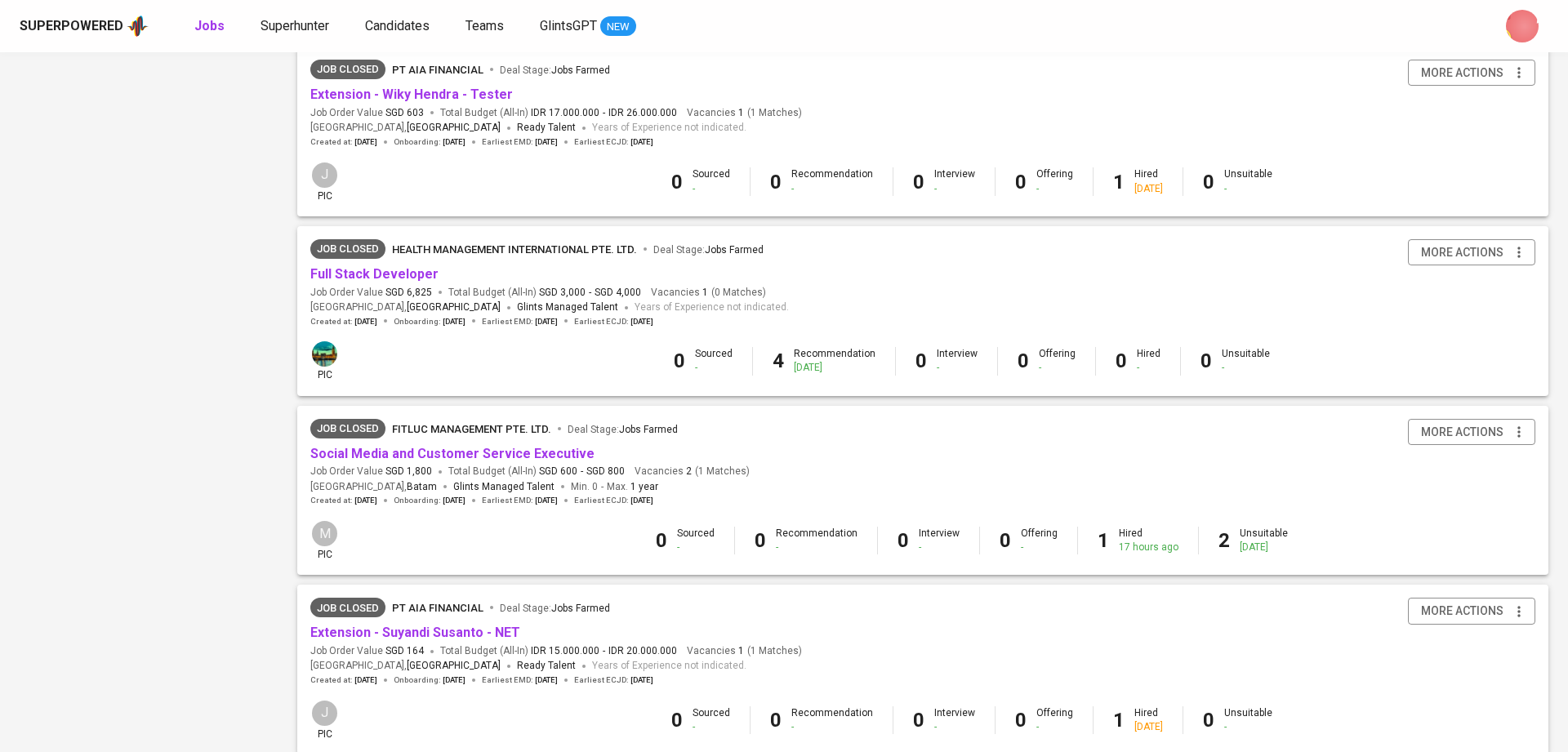
scroll to position [1386, 0]
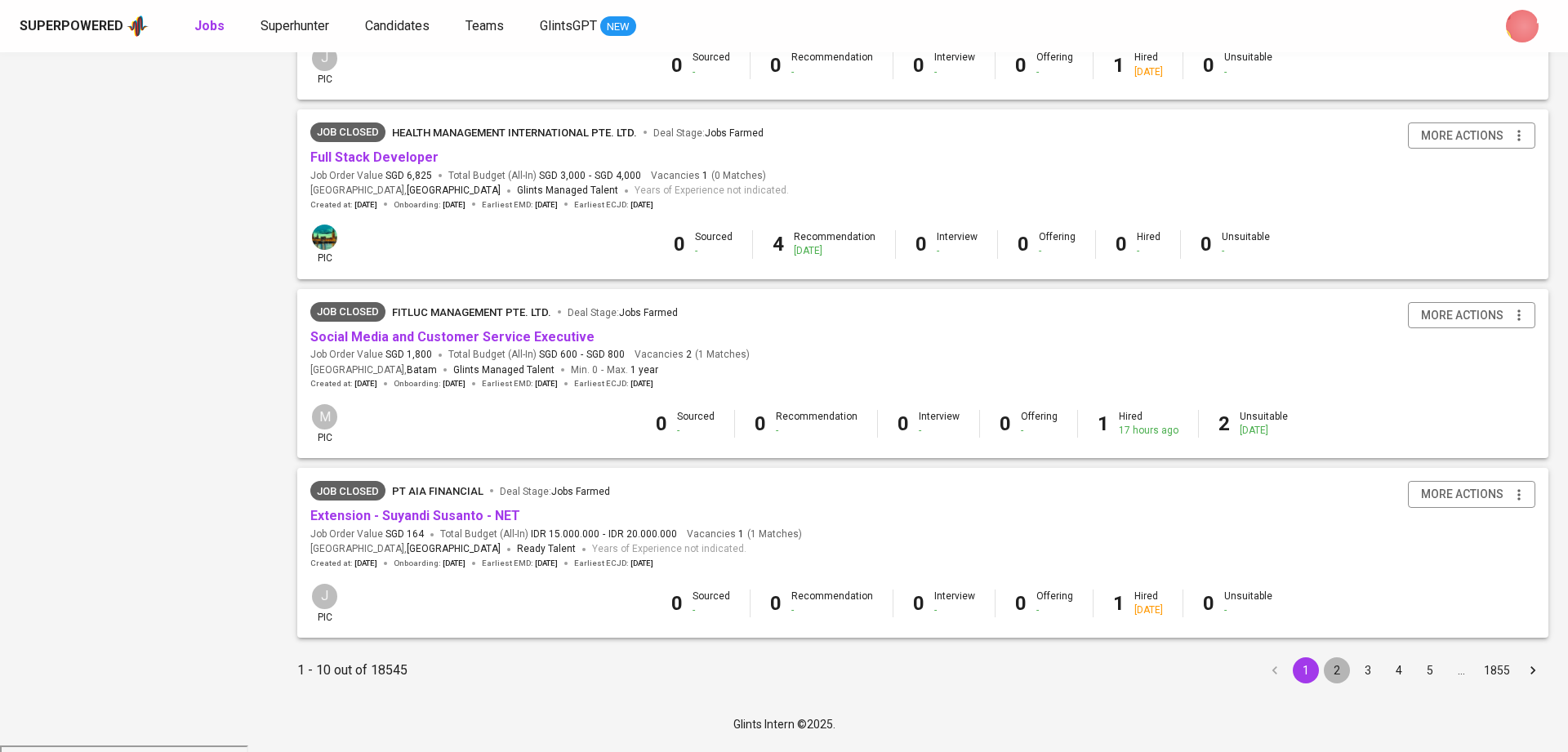
click at [1175, 563] on button "2" at bounding box center [1337, 670] width 26 height 26
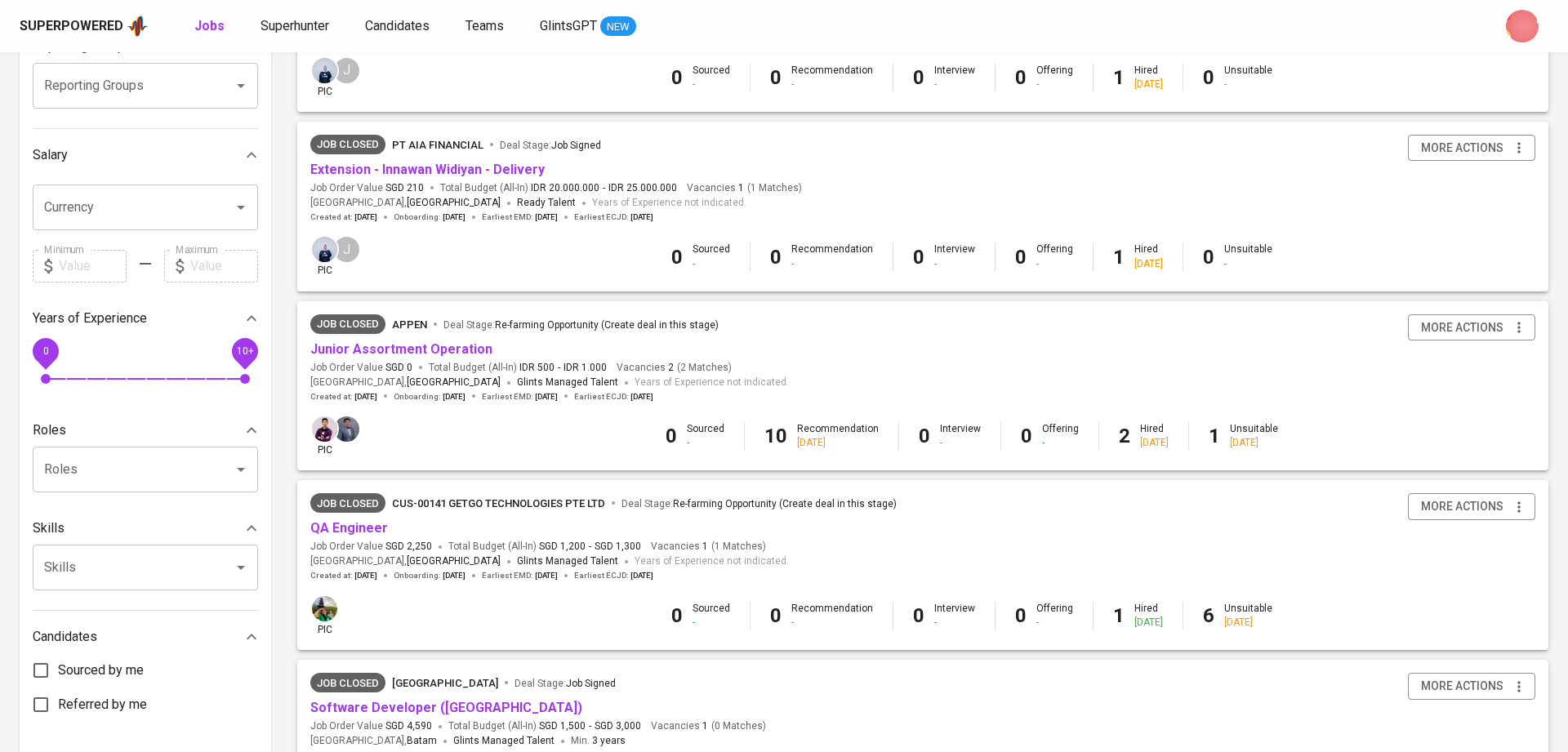
scroll to position [304, 0]
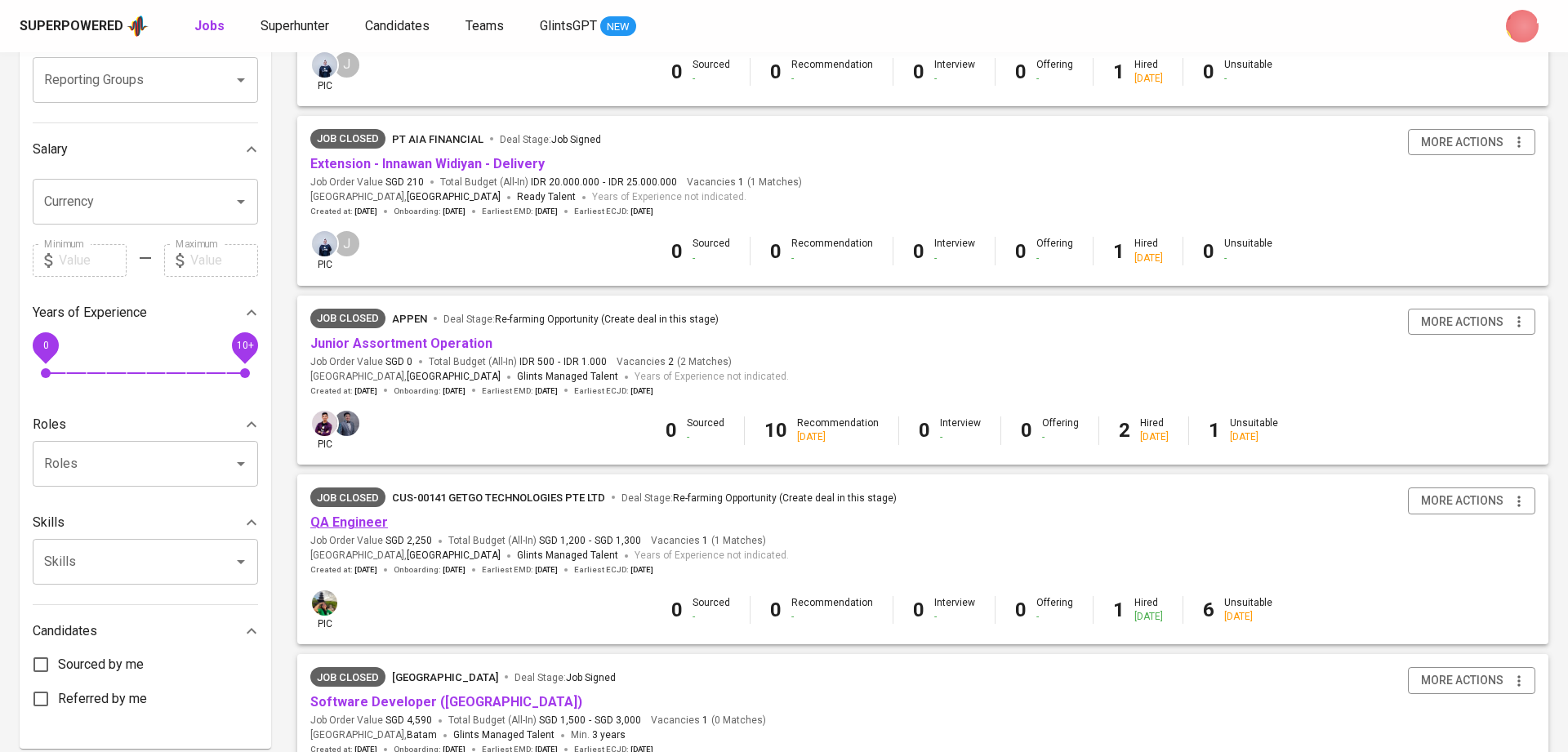
click at [346, 525] on link "QA Engineer" at bounding box center [349, 522] width 77 height 15
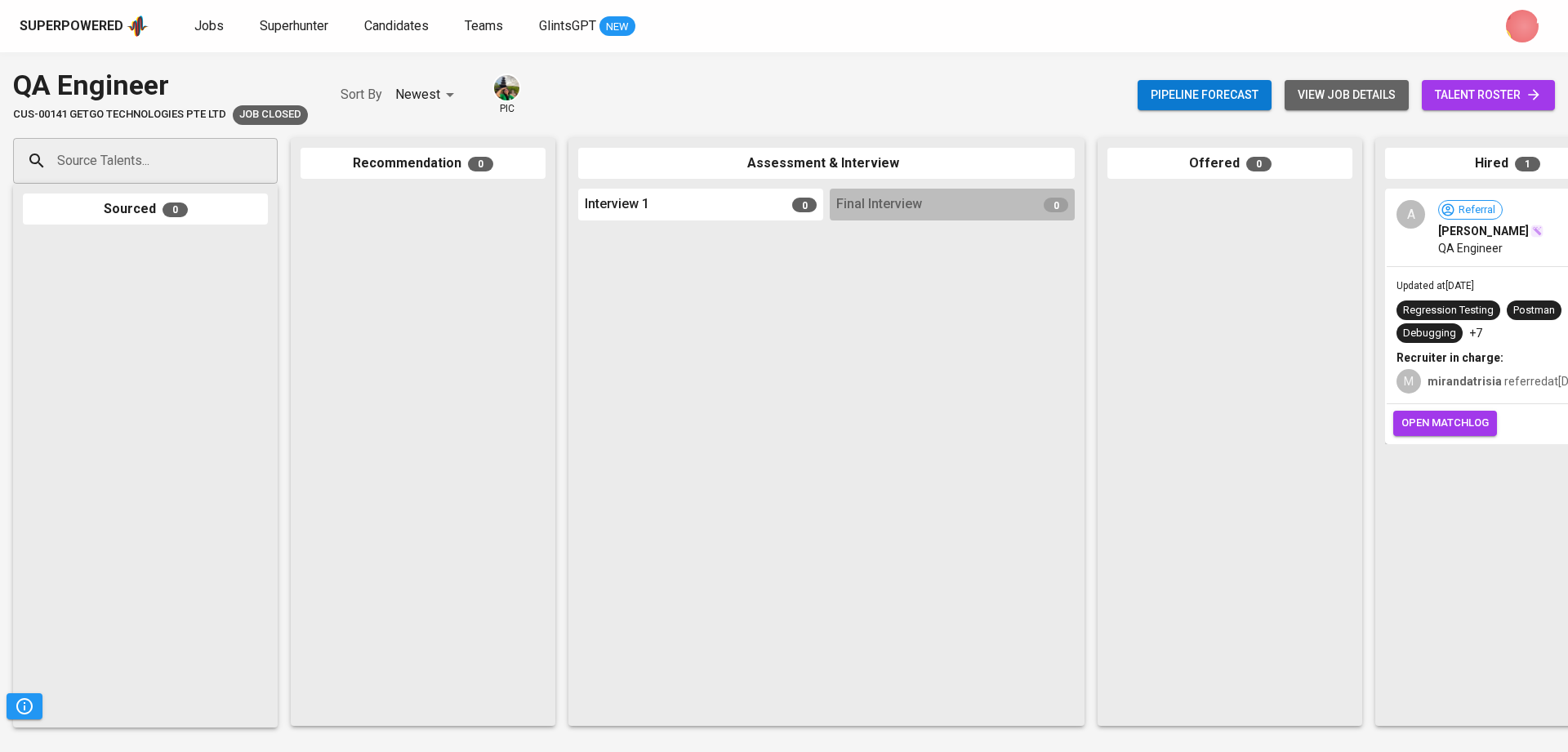
click at [1175, 96] on span "view job details" at bounding box center [1347, 95] width 98 height 21
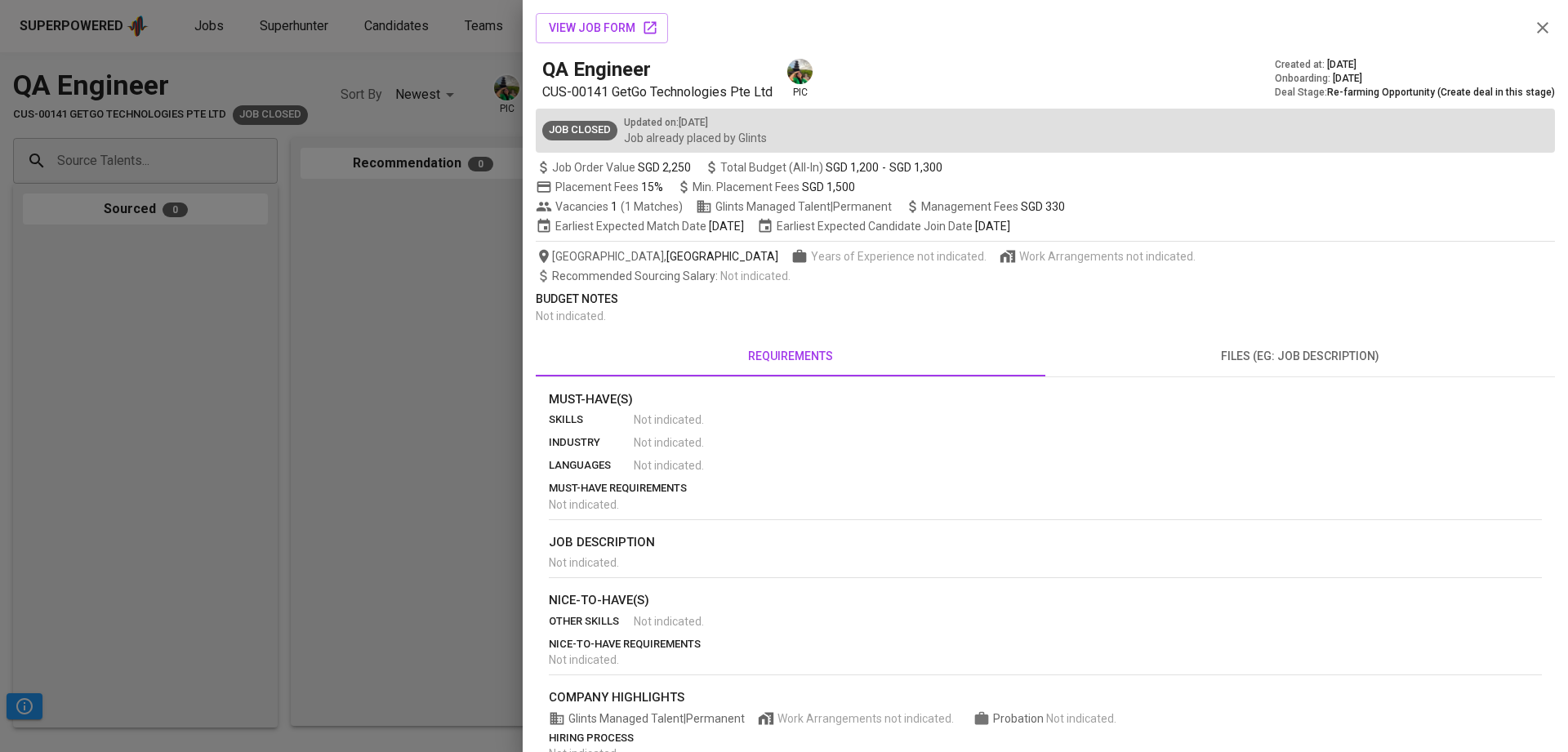
scroll to position [113, 0]
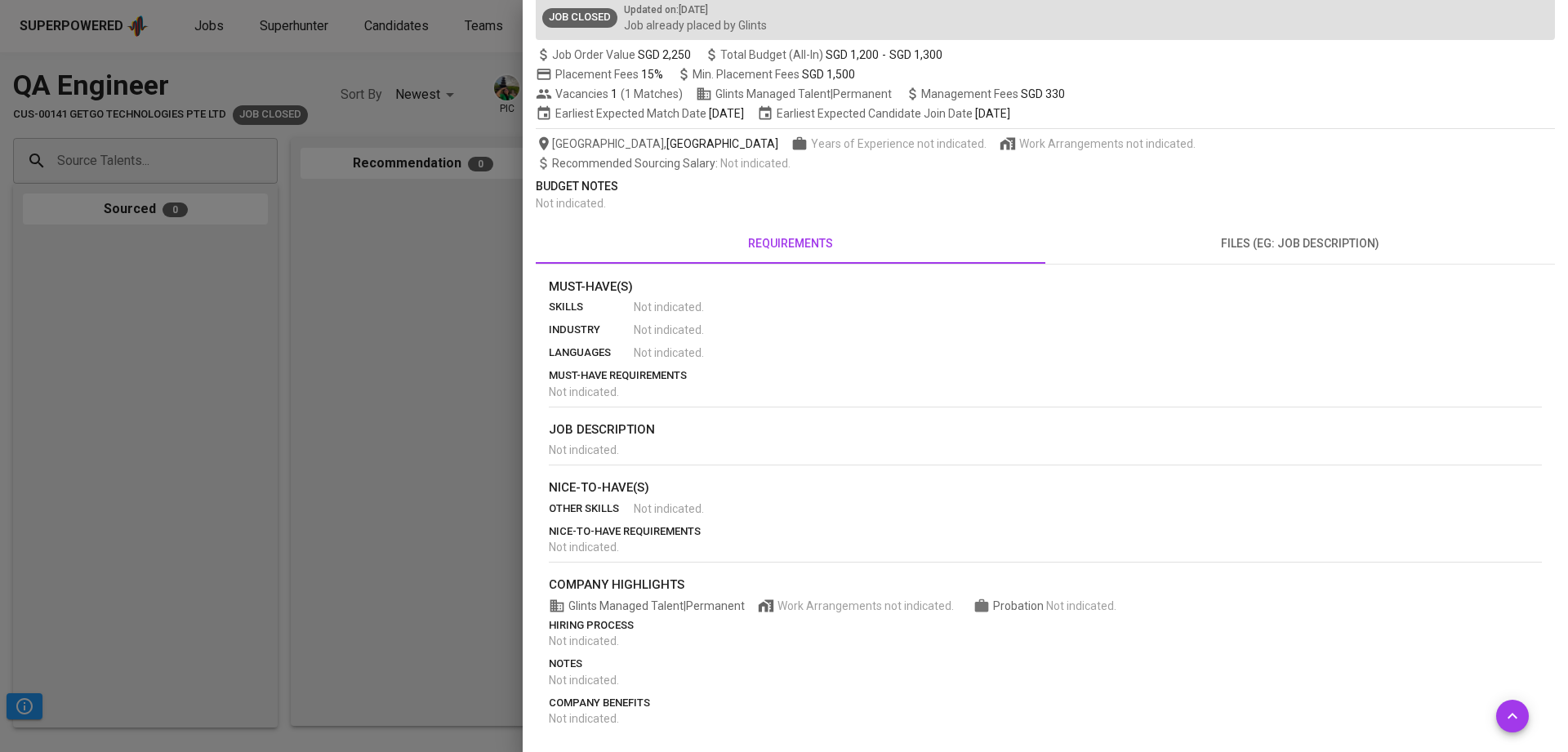
click at [371, 143] on div at bounding box center [784, 376] width 1568 height 752
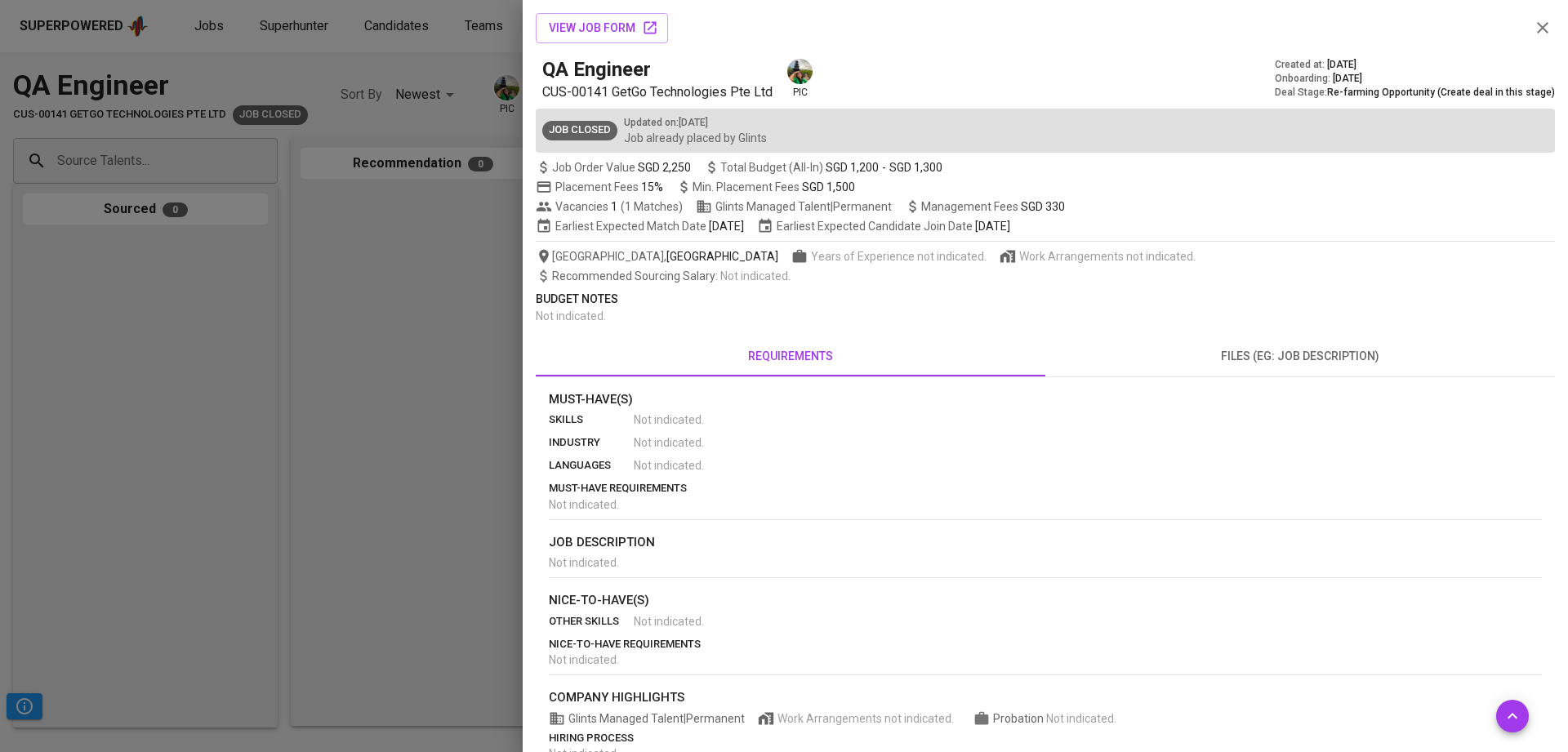
click at [388, 358] on div at bounding box center [784, 376] width 1568 height 752
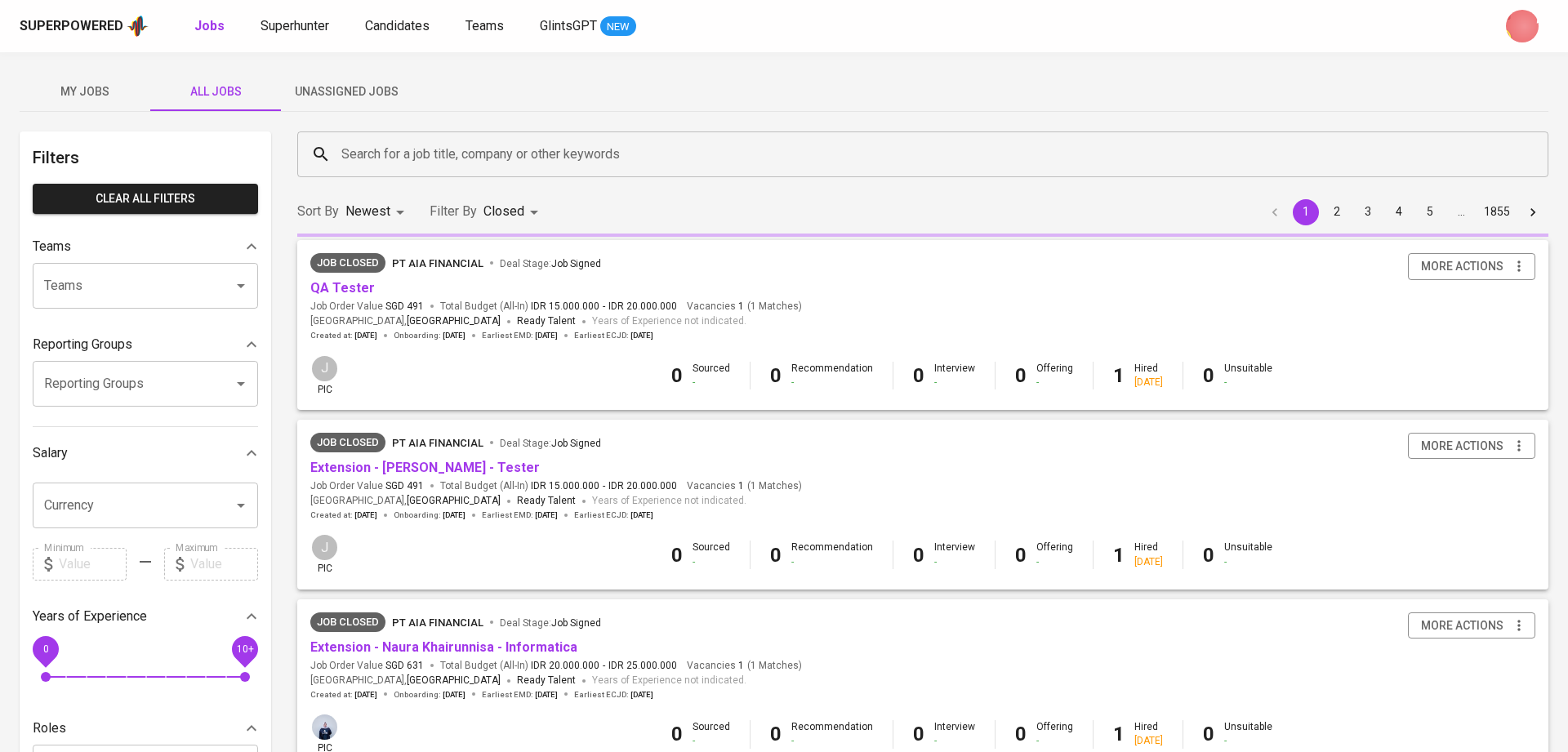
scroll to position [1386, 0]
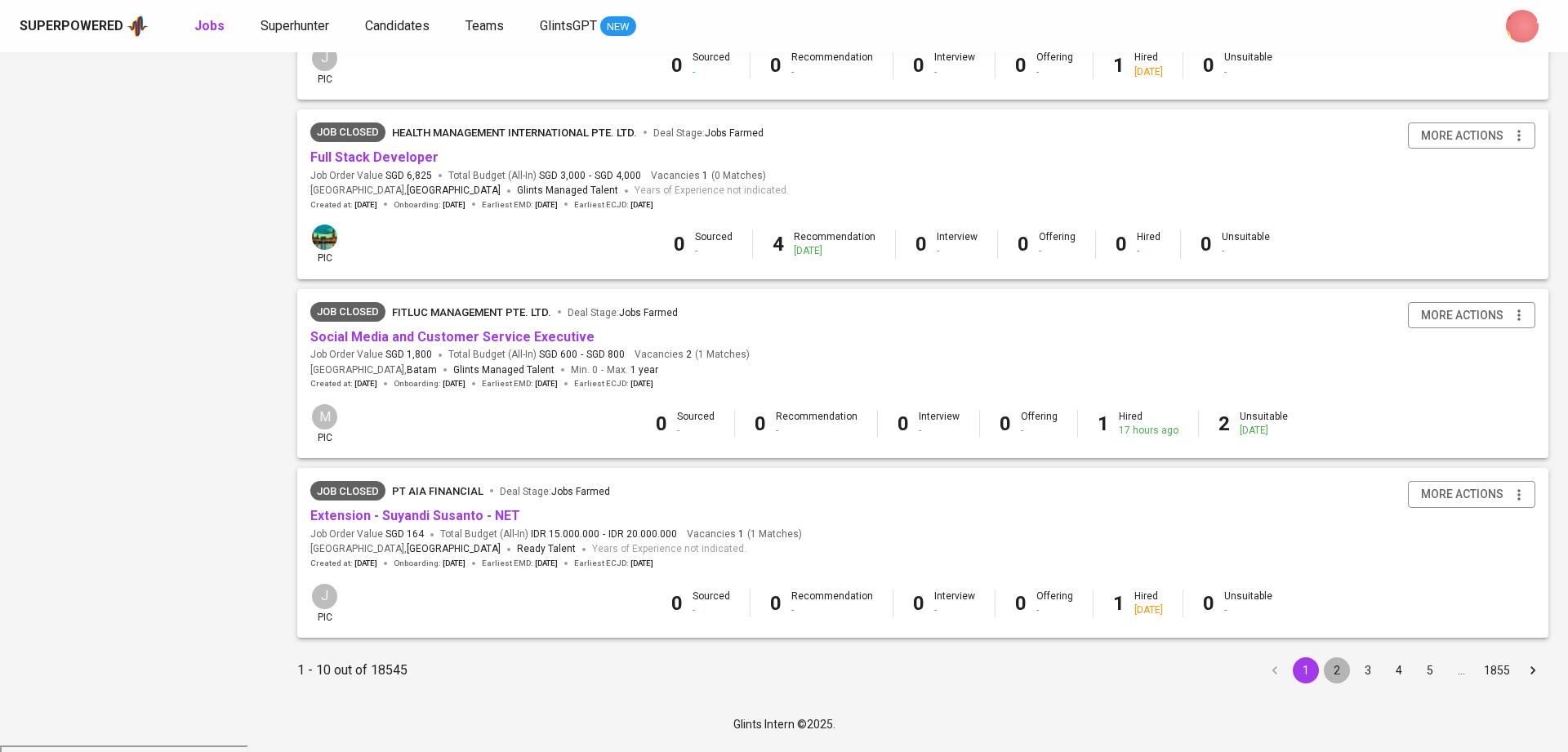
click at [1175, 563] on button "2" at bounding box center [1337, 670] width 26 height 26
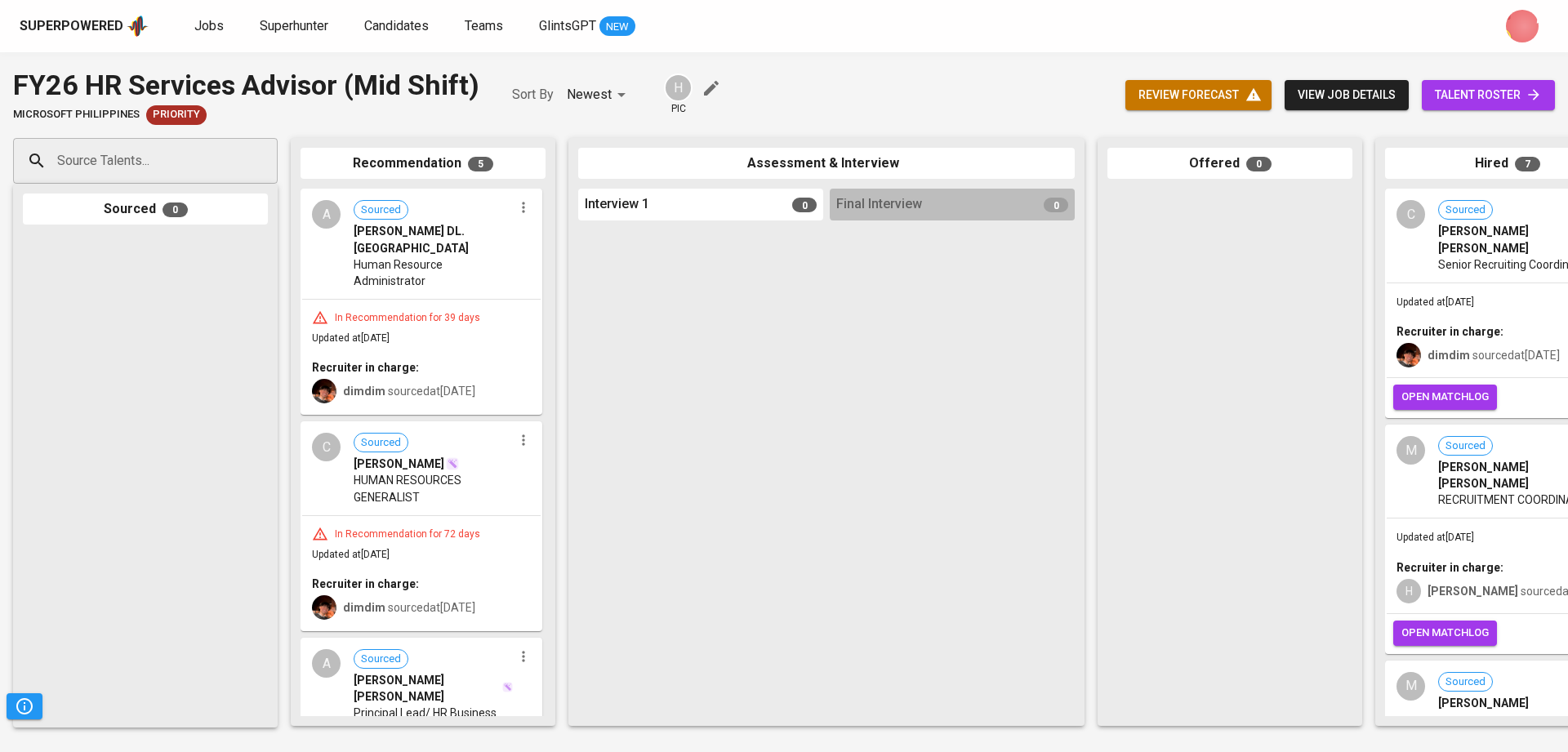
click at [165, 21] on div "Superpowered Jobs Superhunter Candidates Teams GlintsGPT NEW" at bounding box center [758, 26] width 1477 height 24
click at [198, 29] on span "Jobs" at bounding box center [209, 25] width 29 height 15
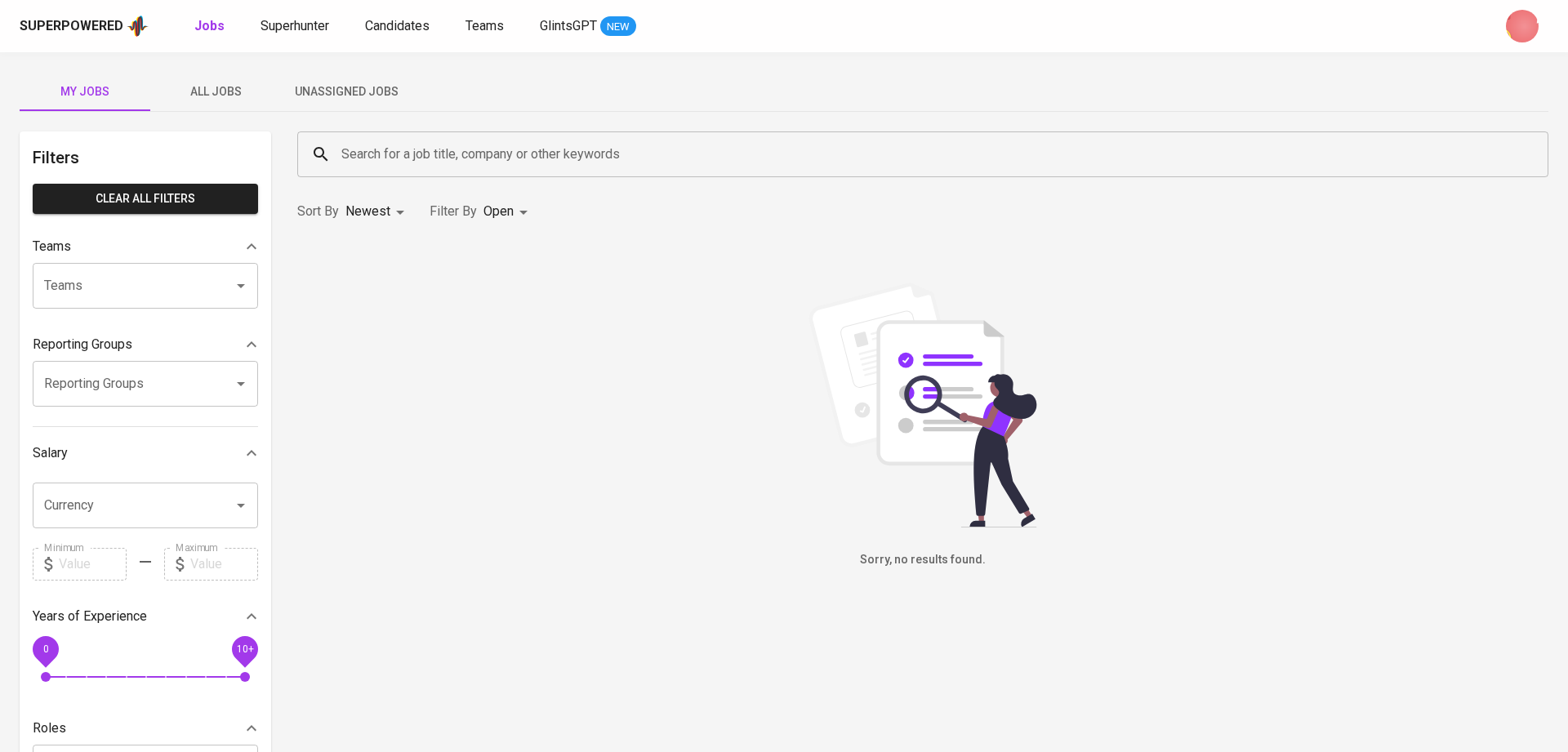
click at [226, 90] on span "All Jobs" at bounding box center [215, 92] width 111 height 21
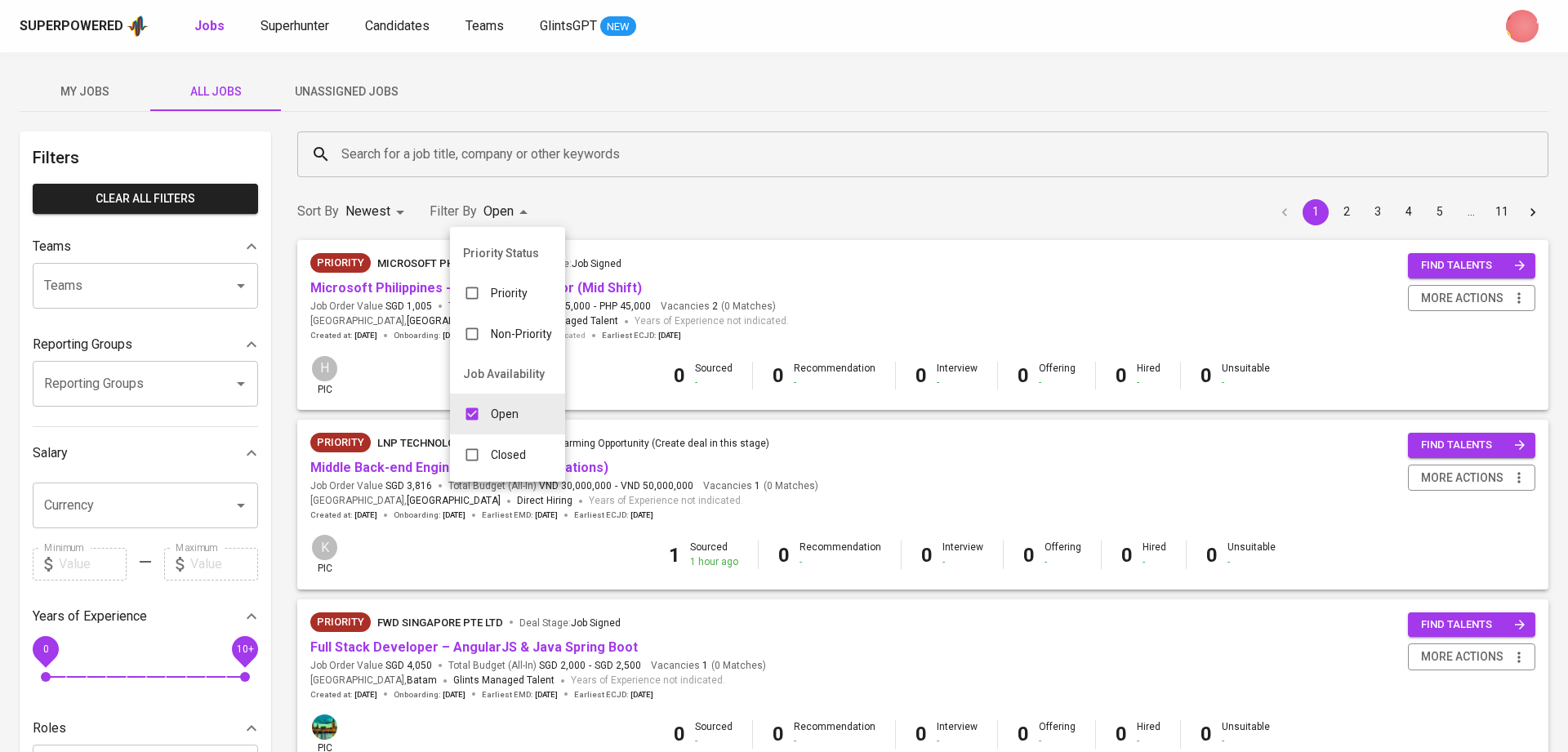
click at [505, 449] on p "Closed" at bounding box center [508, 454] width 35 height 16
type input "OPEN,CLOSE"
checkbox input "true"
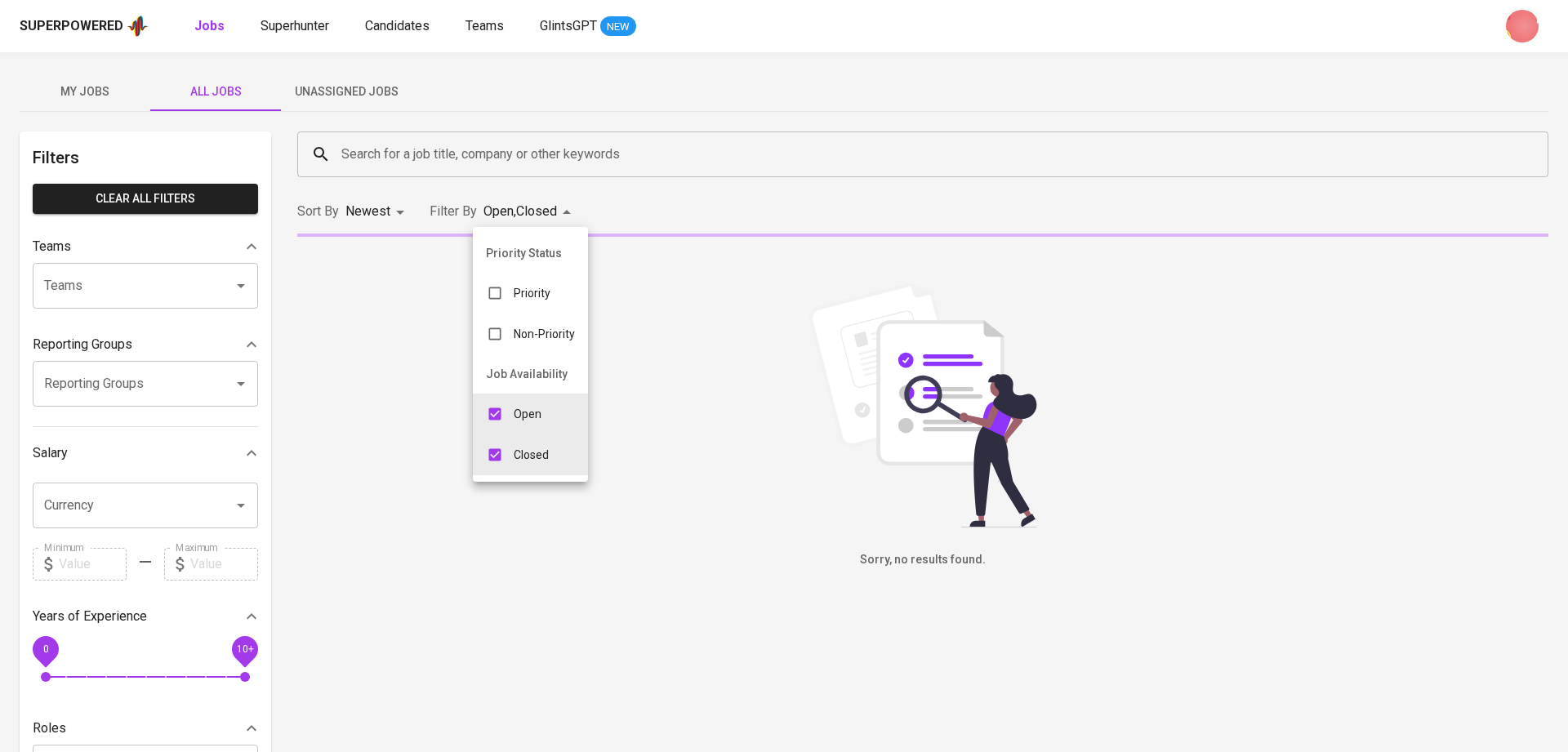
click at [485, 422] on input "checkbox" at bounding box center [495, 414] width 31 height 31
checkbox input "false"
type input "CLOSE"
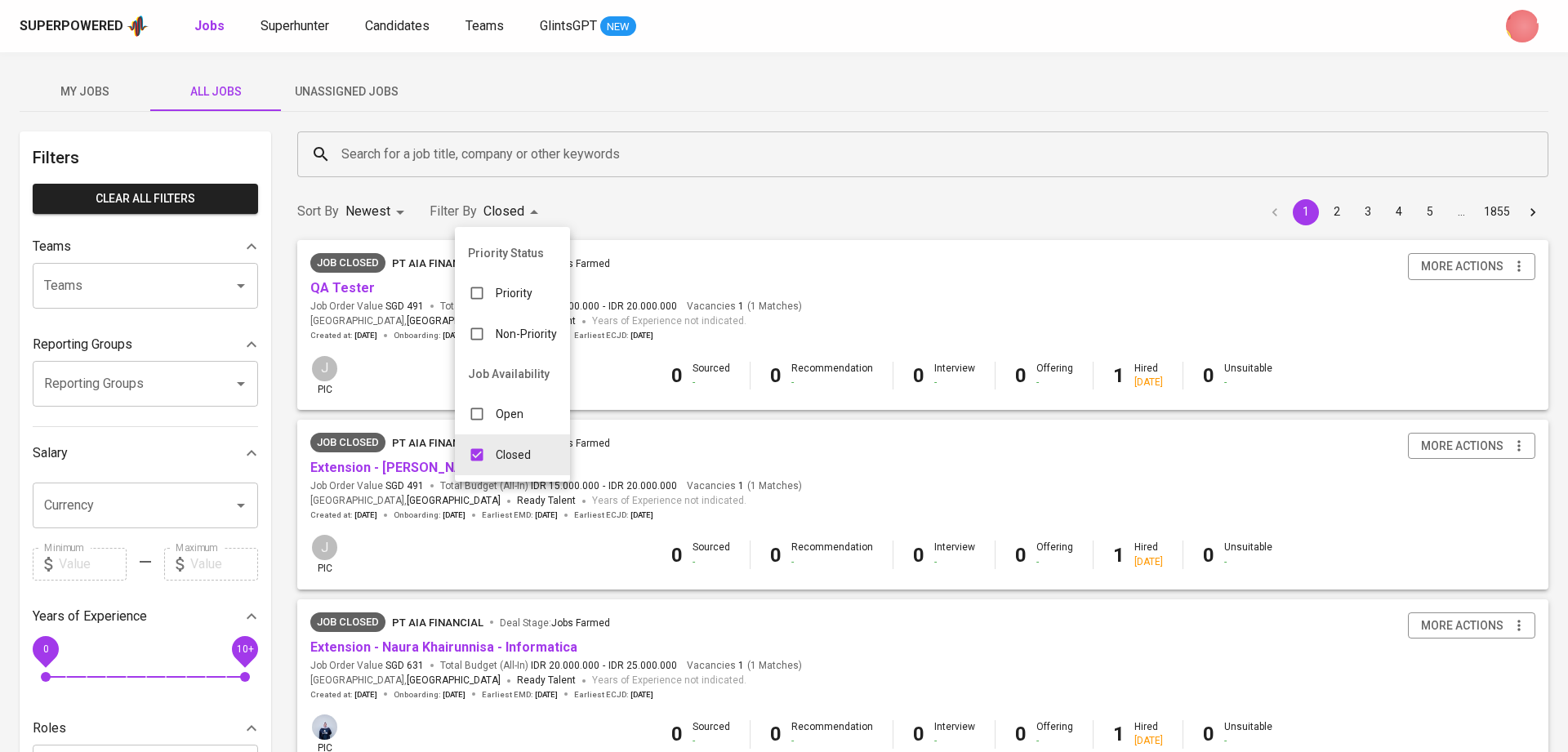
click at [508, 148] on div at bounding box center [784, 376] width 1568 height 752
click at [508, 148] on input "Search for a job title, company or other keywords" at bounding box center [927, 154] width 1180 height 31
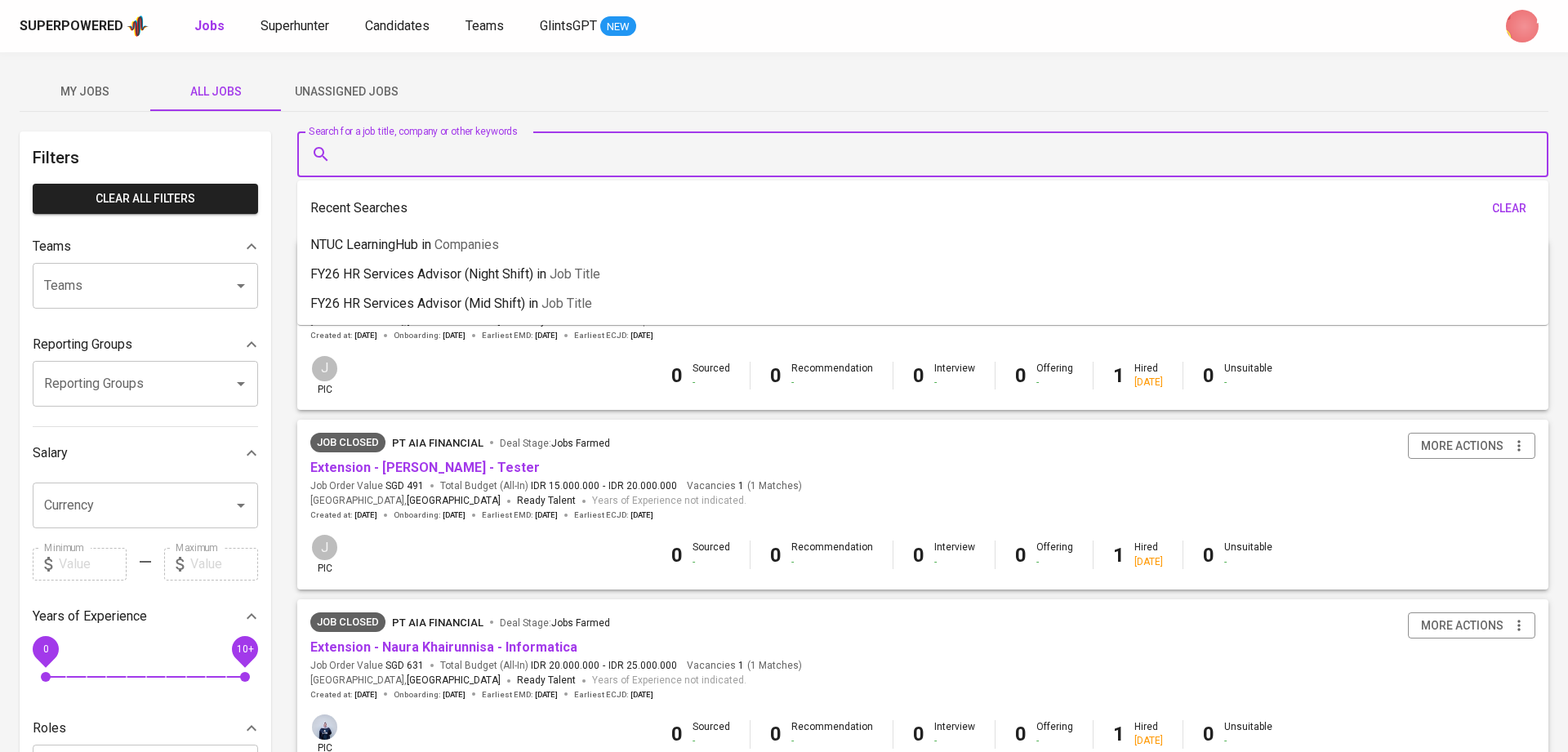
paste input "FY26 HR Services Advisor (Night Shift)"
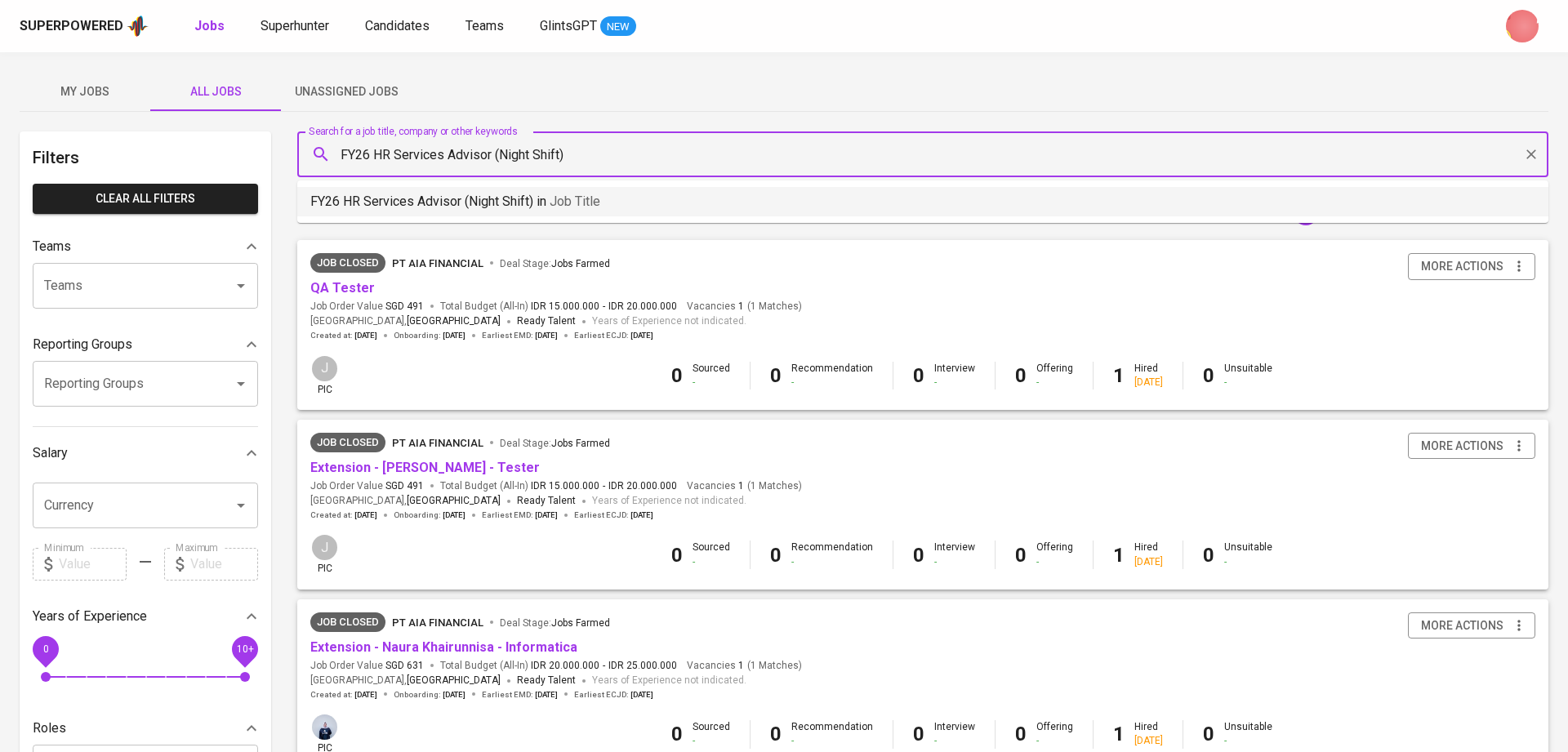
click at [548, 189] on li "FY26 HR Services Advisor (Night Shift) in Job title" at bounding box center [923, 201] width 1251 height 29
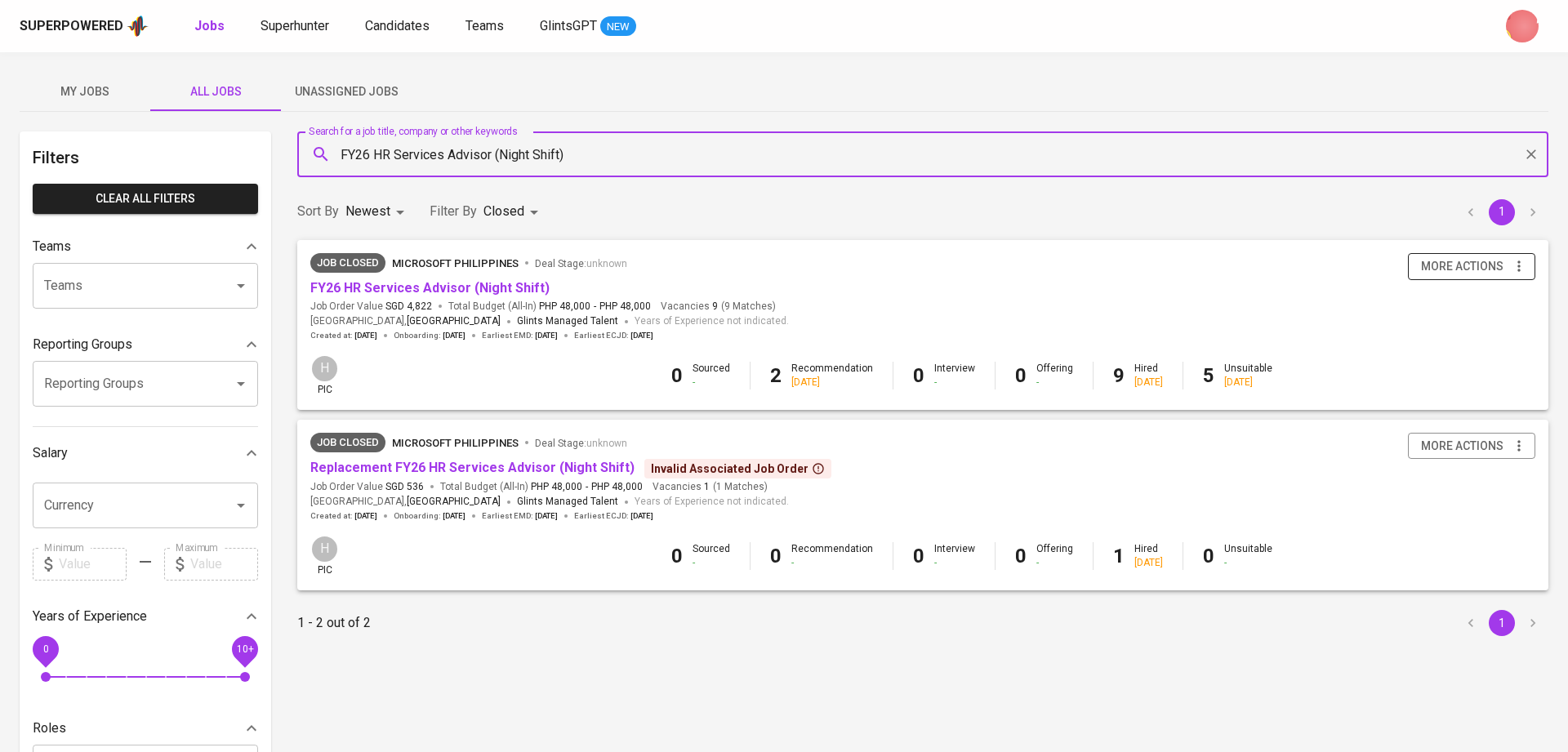
type input "FY26 HR Services Advisor (Night Shift)"
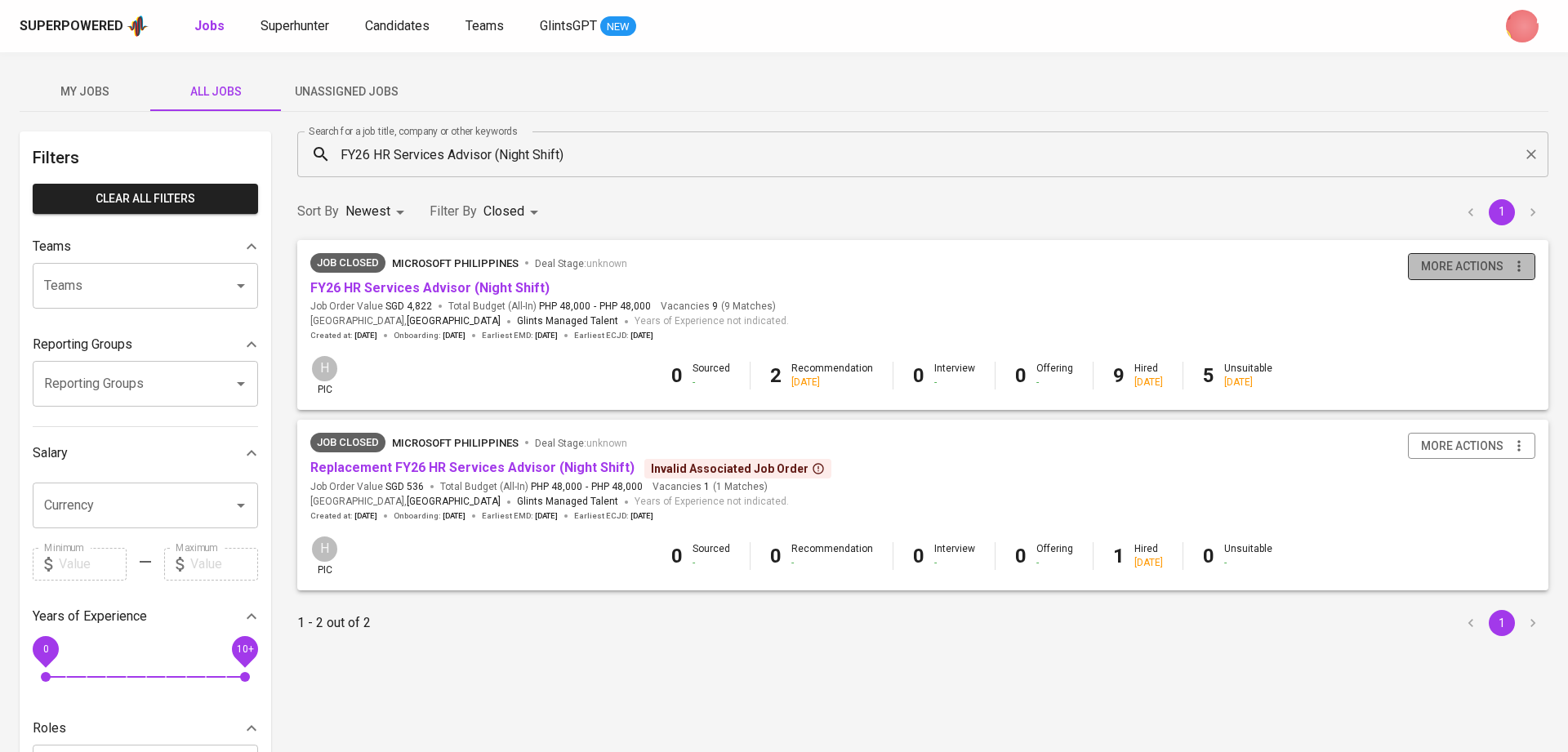
click at [1448, 269] on span "more actions" at bounding box center [1463, 267] width 83 height 21
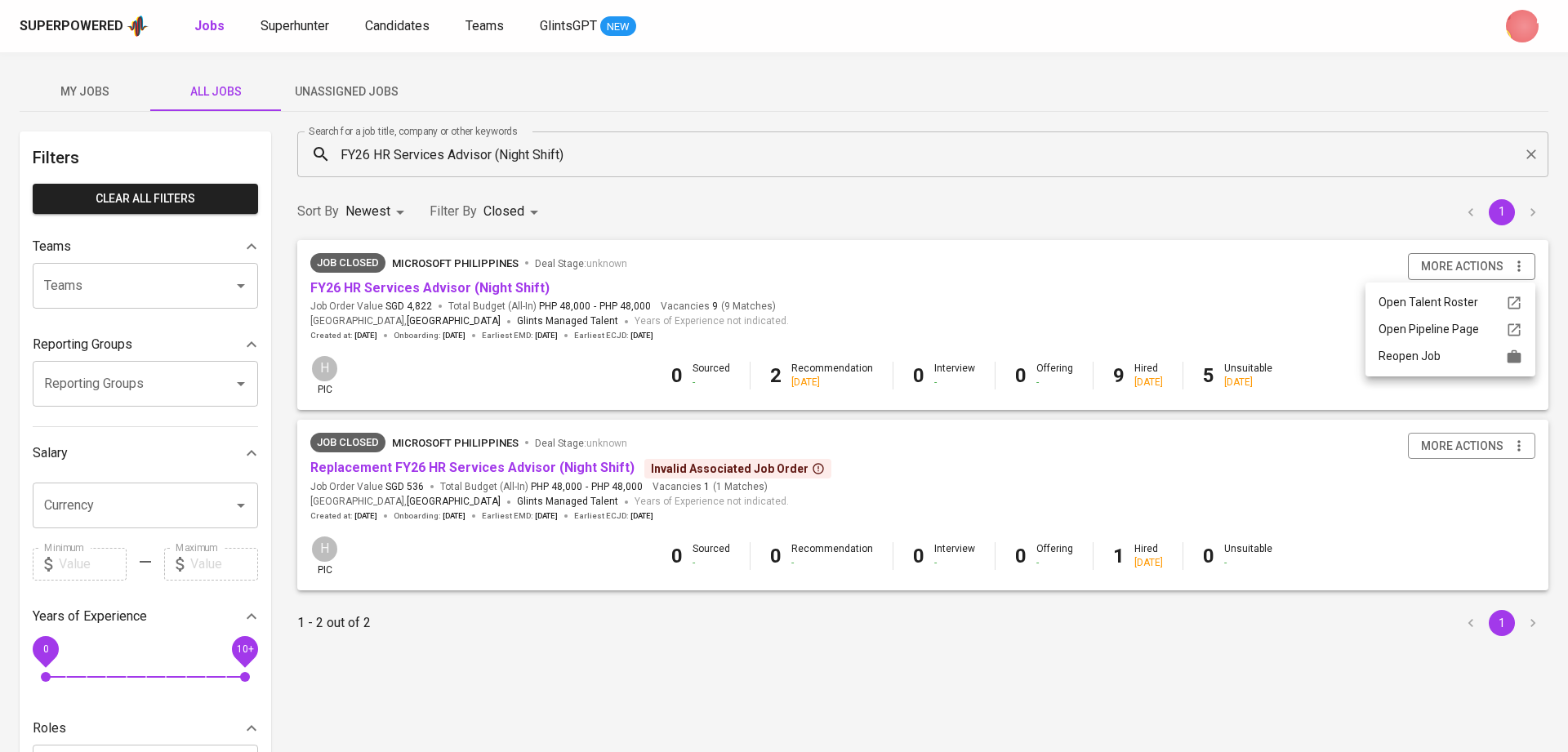
click at [1395, 354] on div "Reopen Job" at bounding box center [1450, 356] width 144 height 17
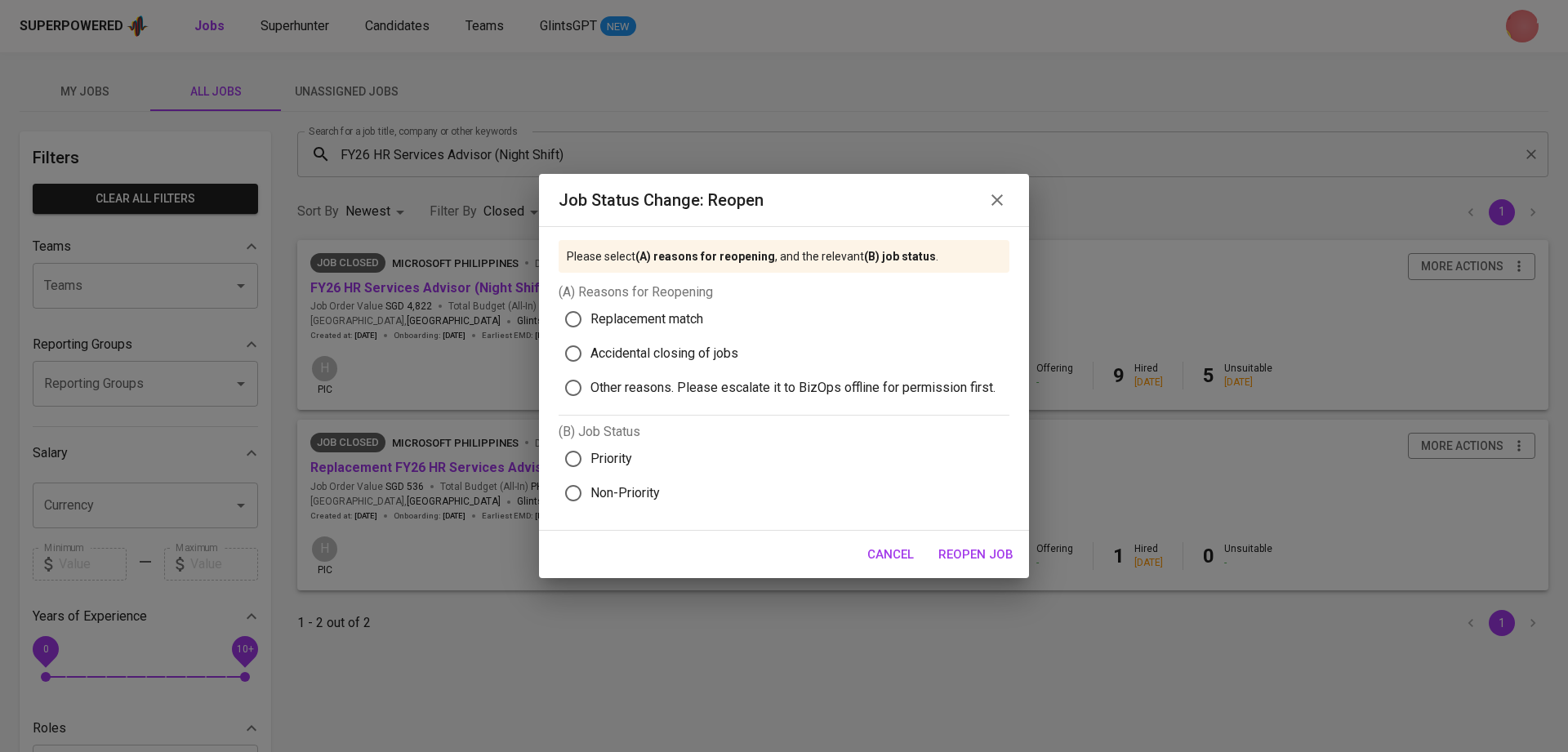
click at [602, 319] on span "Replacement match" at bounding box center [647, 319] width 113 height 20
click at [591, 319] on input "Replacement match" at bounding box center [573, 319] width 34 height 34
radio input "true"
click at [588, 450] on input "Priority" at bounding box center [573, 459] width 34 height 34
radio input "true"
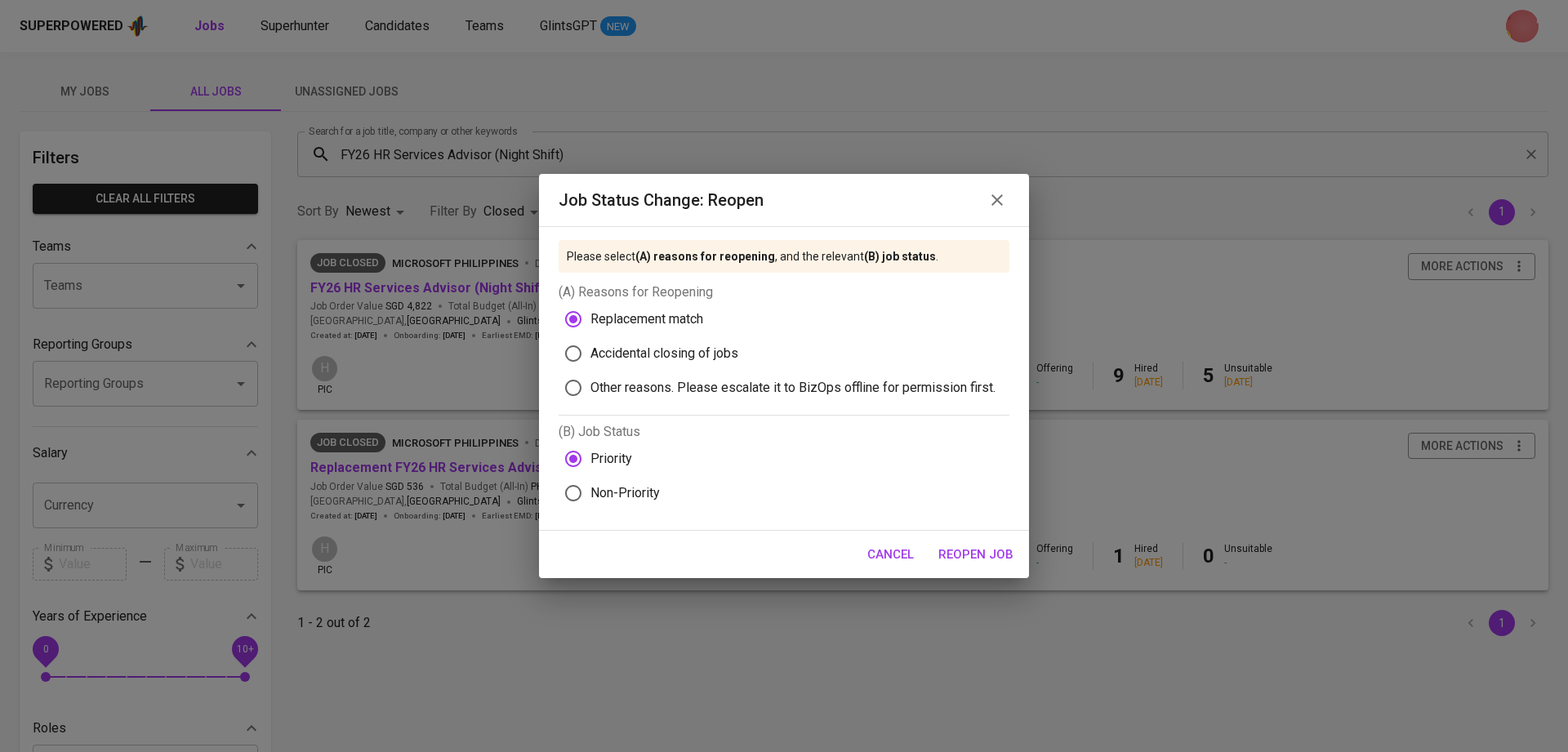
click at [948, 548] on span "Reopen Job" at bounding box center [976, 554] width 75 height 22
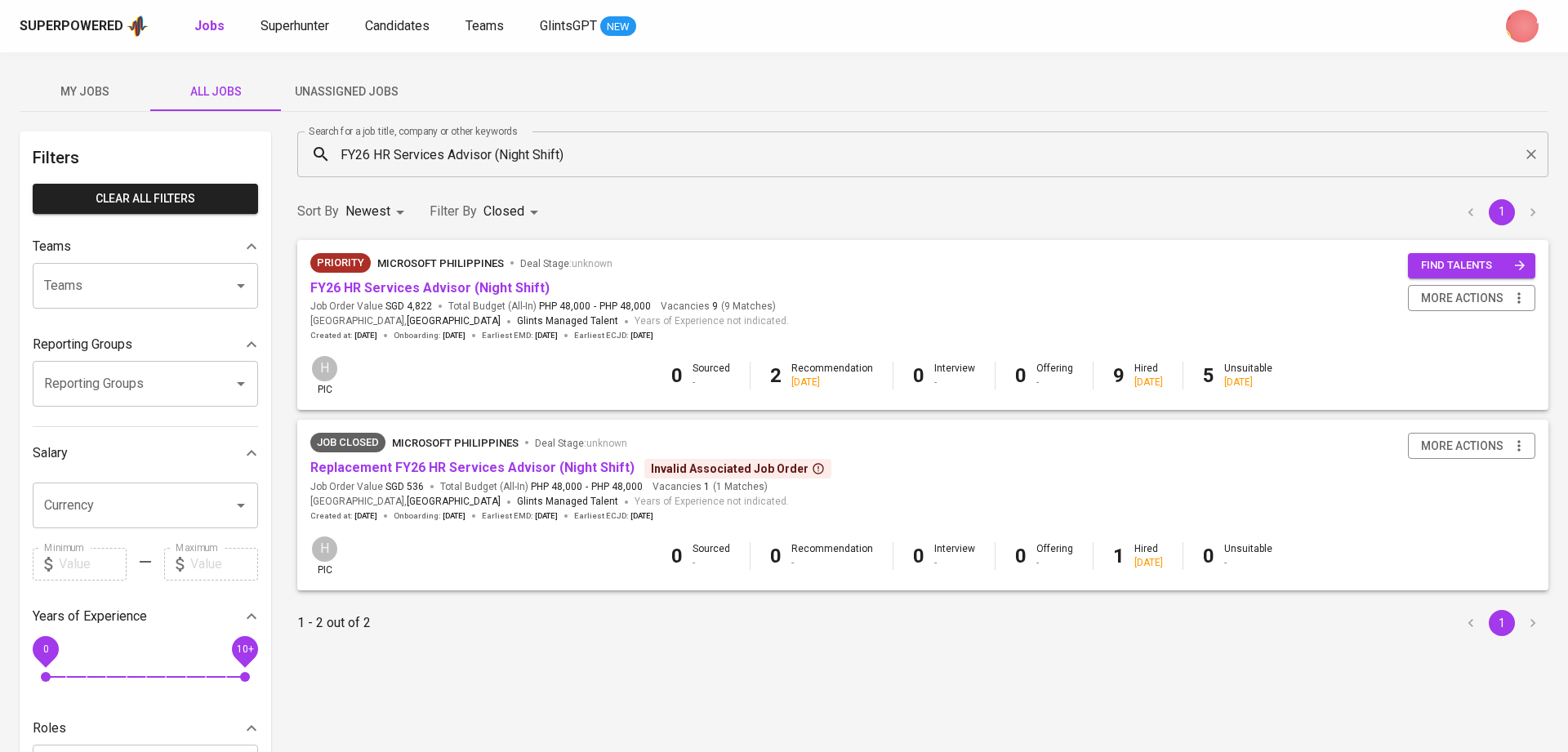
click at [481, 279] on span "FY26 HR Services Advisor (Night Shift)" at bounding box center [430, 289] width 239 height 19
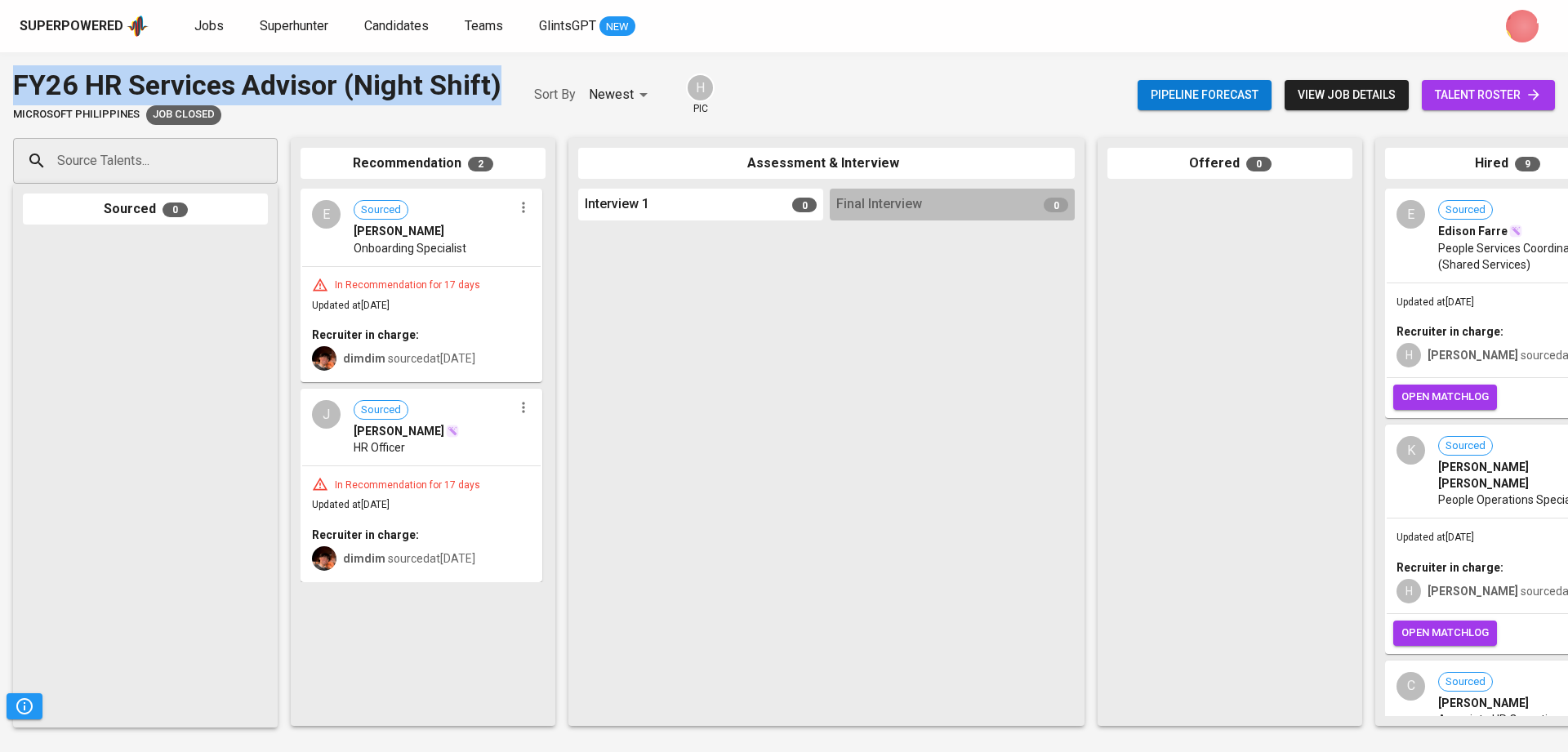
drag, startPoint x: 502, startPoint y: 77, endPoint x: 1, endPoint y: 72, distance: 501.0
click at [1, 72] on div "FY26 HR Services Advisor (Night Shift) Microsoft [GEOGRAPHIC_DATA] Job Closed S…" at bounding box center [784, 94] width 1568 height 59
copy div "FY26 HR Services Advisor (Night Shift)"
